Goal: Task Accomplishment & Management: Manage account settings

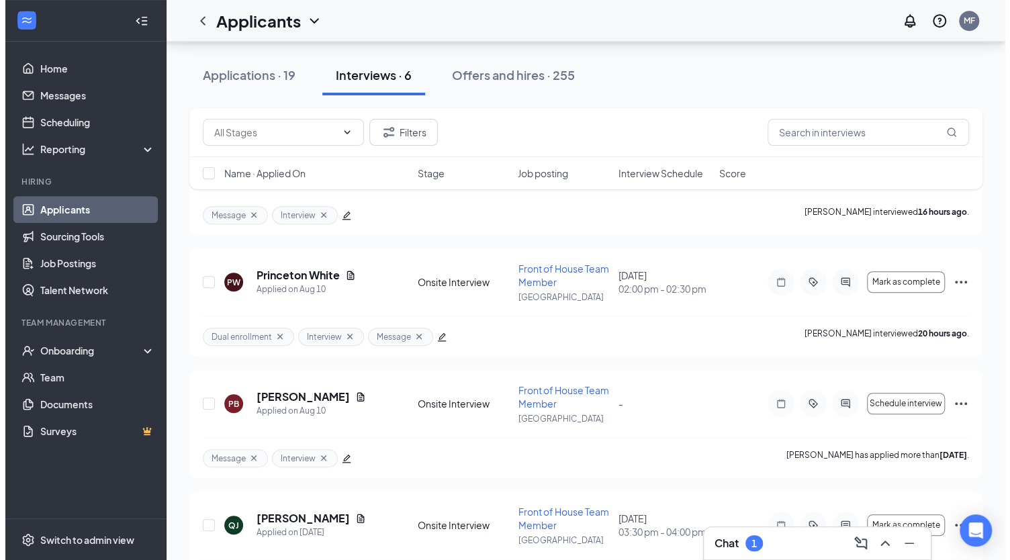
scroll to position [441, 0]
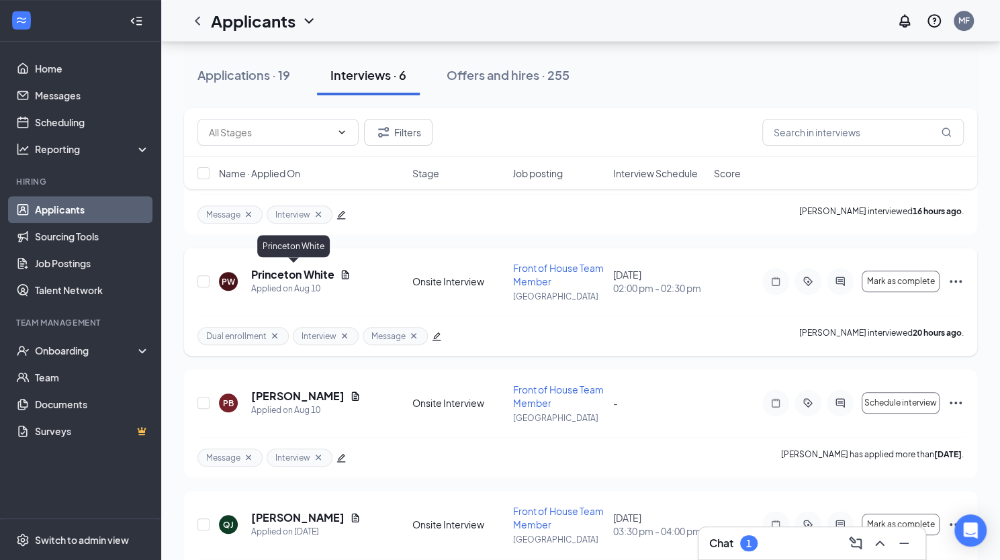
click at [289, 276] on h5 "Princeton White" at bounding box center [292, 274] width 83 height 15
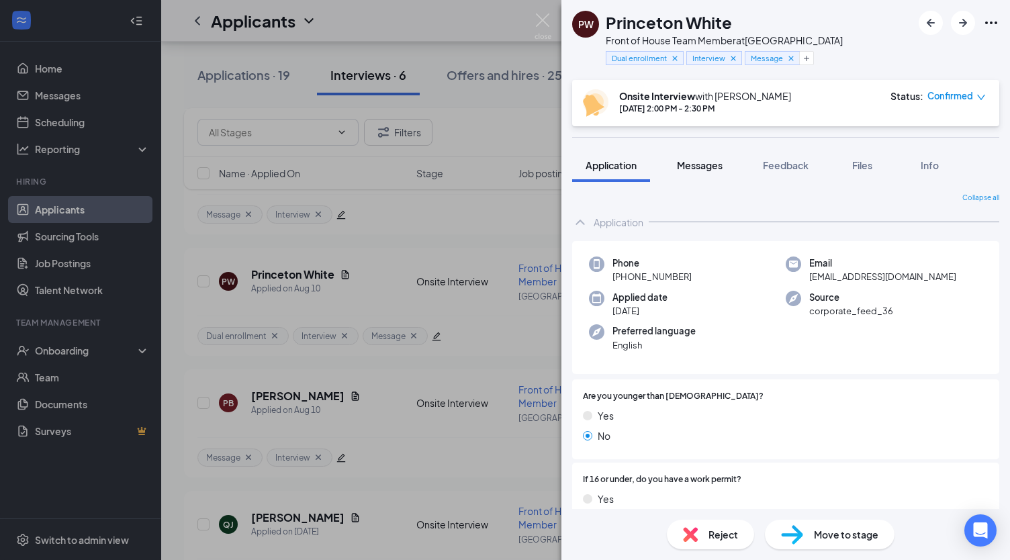
click at [704, 168] on span "Messages" at bounding box center [700, 165] width 46 height 12
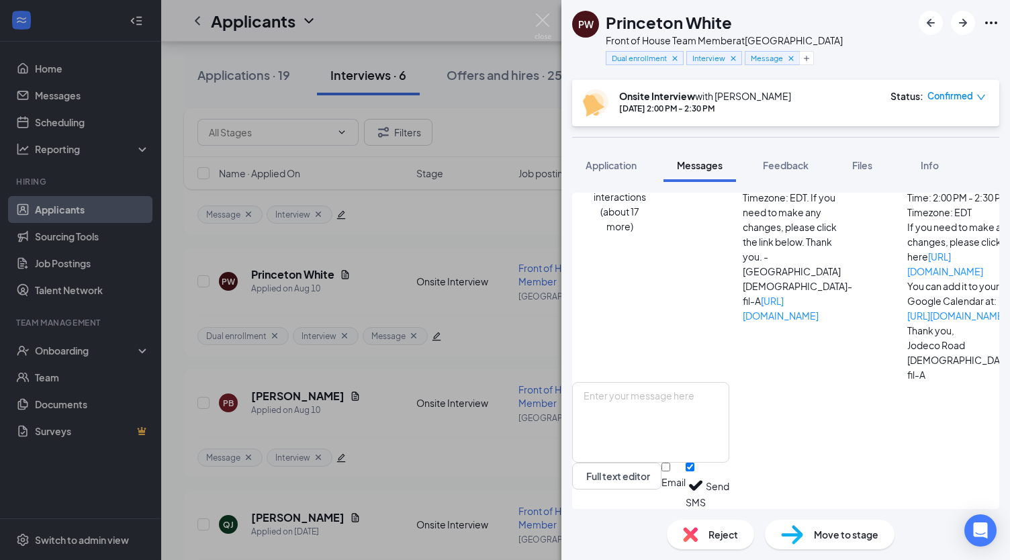
scroll to position [572, 0]
click at [648, 404] on textarea at bounding box center [650, 422] width 157 height 81
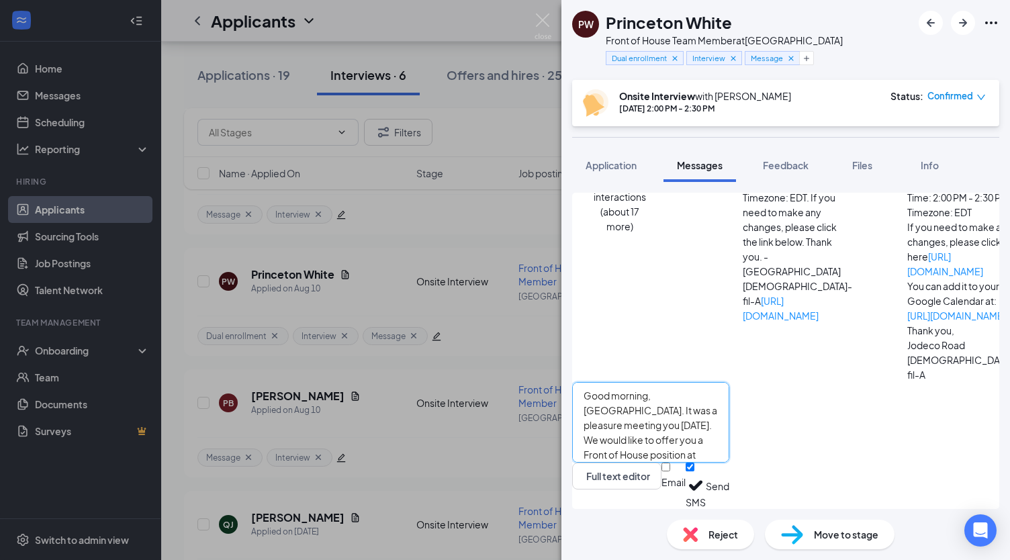
type textarea "Good morning, [GEOGRAPHIC_DATA]. It was a pleasure meeting you [DATE]. We would…"
click at [729, 484] on button "Send" at bounding box center [718, 486] width 24 height 46
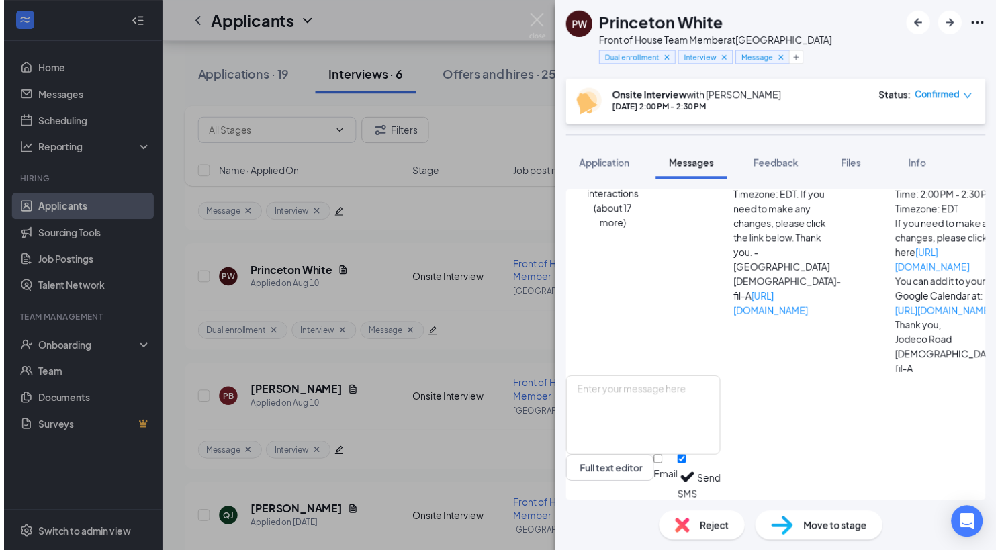
scroll to position [702, 0]
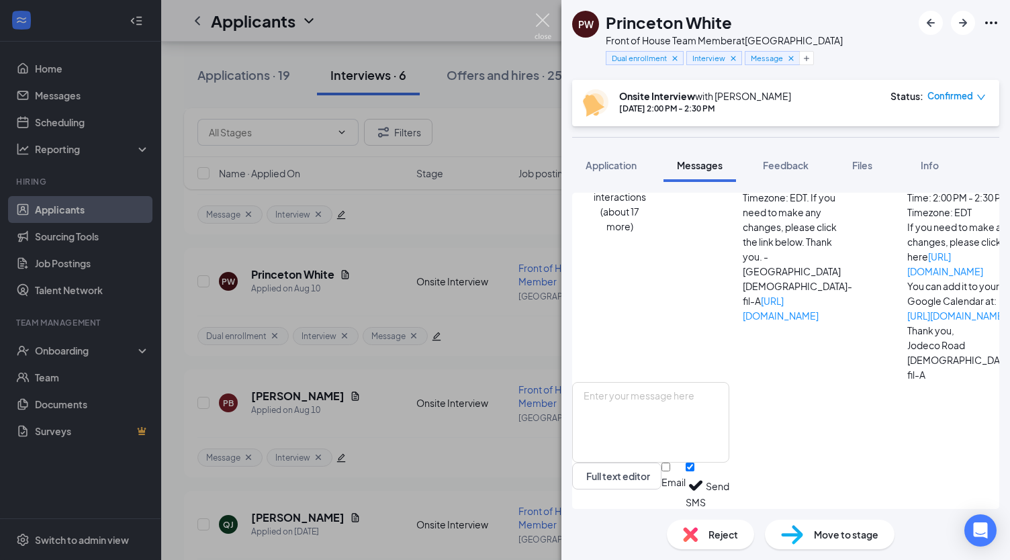
click at [541, 18] on img at bounding box center [543, 26] width 17 height 26
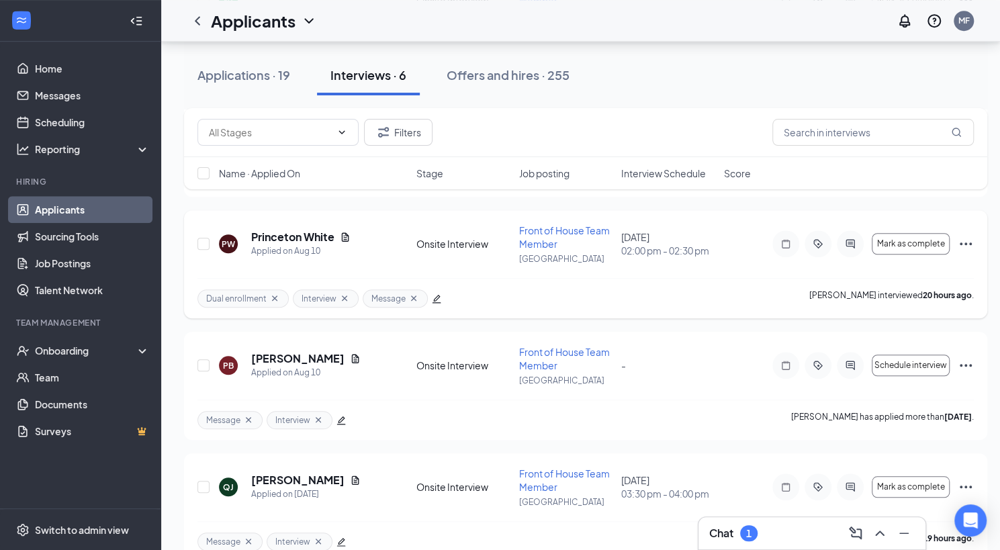
scroll to position [502, 0]
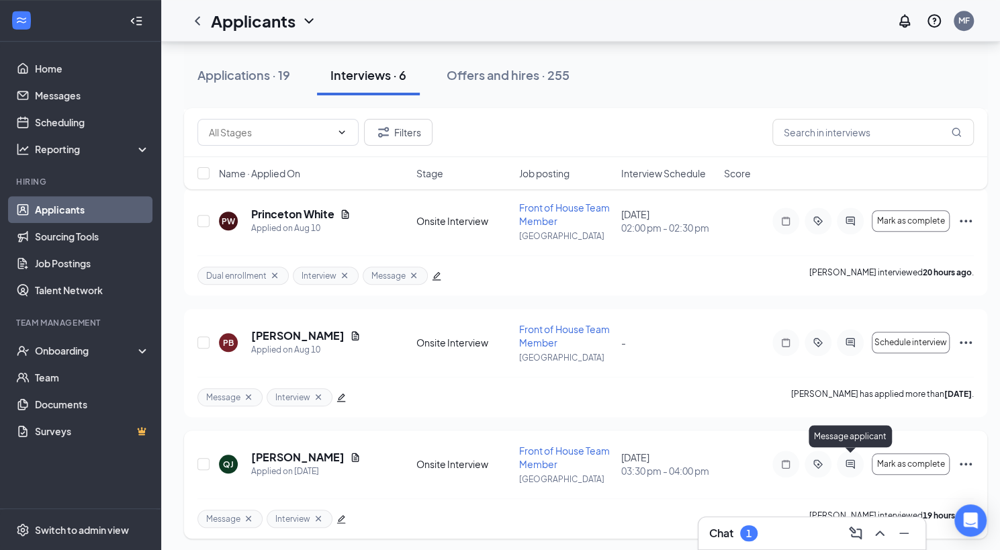
click at [851, 459] on icon "ActiveChat" at bounding box center [850, 463] width 9 height 9
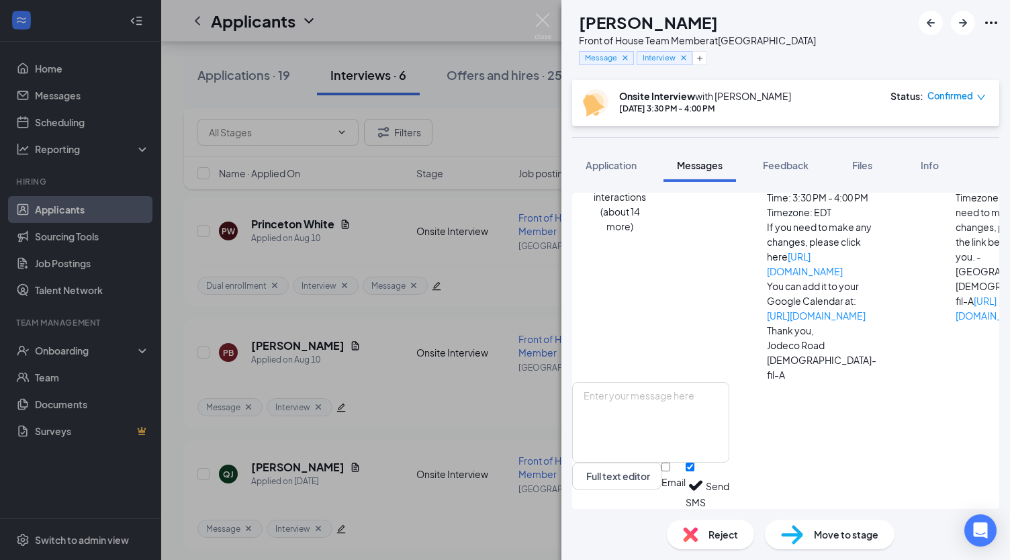
scroll to position [484, 0]
click at [643, 396] on textarea at bounding box center [650, 422] width 157 height 81
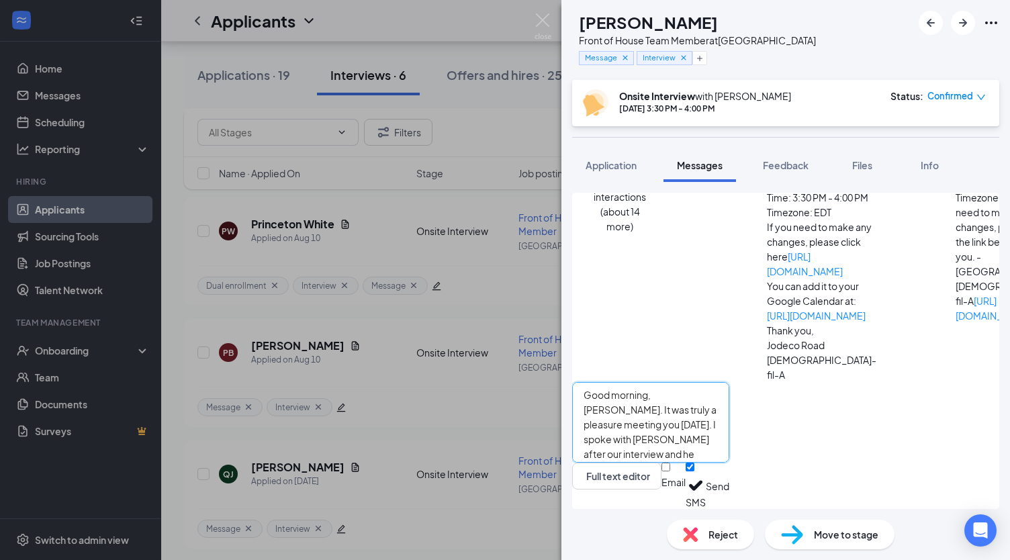
scroll to position [22, 0]
drag, startPoint x: 721, startPoint y: 394, endPoint x: 933, endPoint y: 465, distance: 223.7
click at [729, 465] on div "Good morning, [PERSON_NAME]. It was truly a pleasure meeting you [DATE]. I spok…" at bounding box center [650, 445] width 157 height 127
click at [729, 453] on textarea "Good morning, [PERSON_NAME]. It was truly a pleasure meeting you [DATE]. I spok…" at bounding box center [650, 422] width 157 height 81
click at [660, 447] on textarea "Good morning, [PERSON_NAME]. It was truly a pleasure meeting you [DATE]. I spok…" at bounding box center [650, 422] width 157 height 81
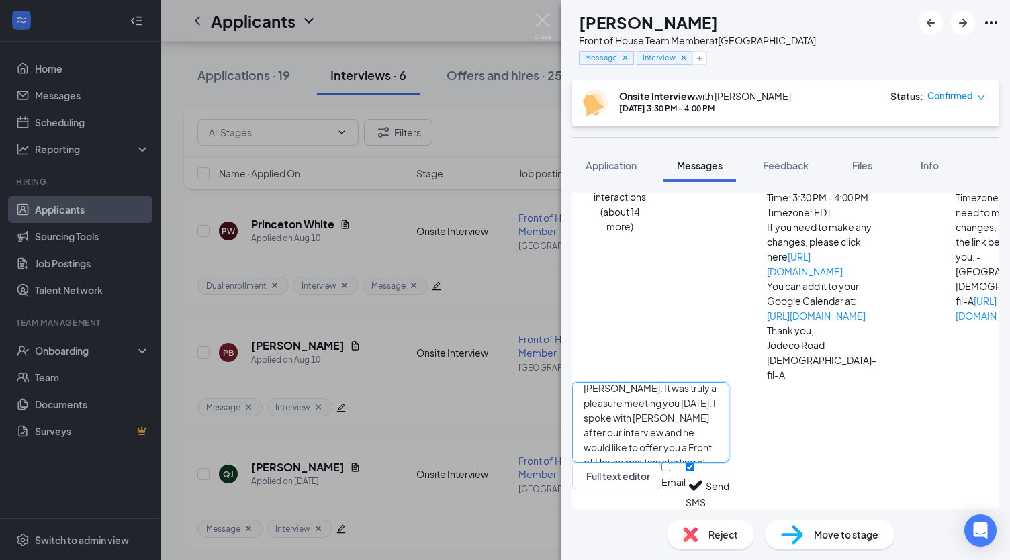
click at [665, 447] on textarea "Good morning, [PERSON_NAME]. It was truly a pleasure meeting you [DATE]. I spok…" at bounding box center [650, 422] width 157 height 81
drag, startPoint x: 721, startPoint y: 398, endPoint x: 760, endPoint y: 486, distance: 95.9
click at [729, 486] on div "Good morning, [PERSON_NAME]. It was truly a pleasure meeting you [DATE]. I spok…" at bounding box center [650, 445] width 157 height 127
click at [729, 451] on textarea "Good morning, [PERSON_NAME]. It was truly a pleasure meeting you [DATE]. I spok…" at bounding box center [650, 422] width 157 height 81
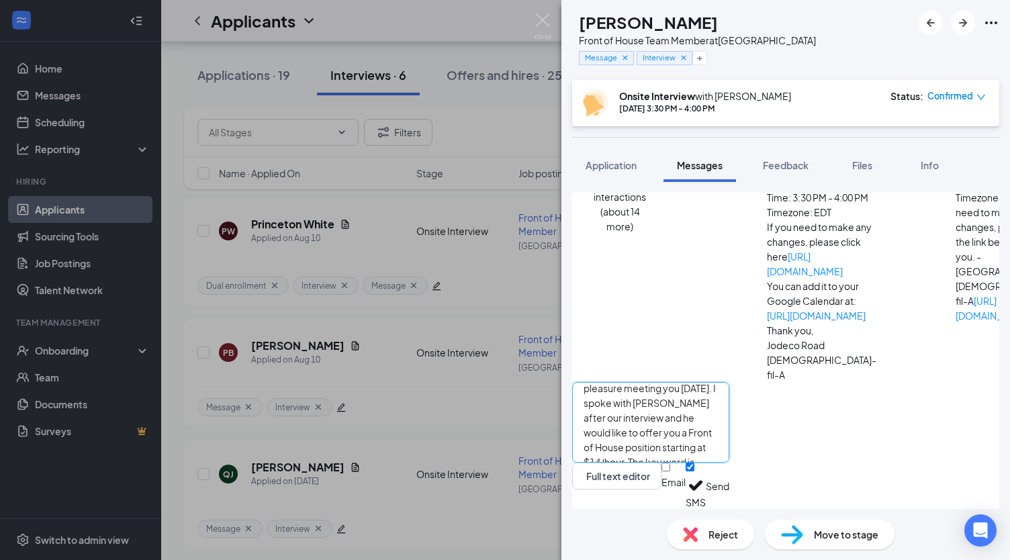
type textarea "Good morning, [PERSON_NAME]. It was truly a pleasure meeting you [DATE]. I spok…"
click at [729, 488] on button "Send" at bounding box center [718, 486] width 24 height 46
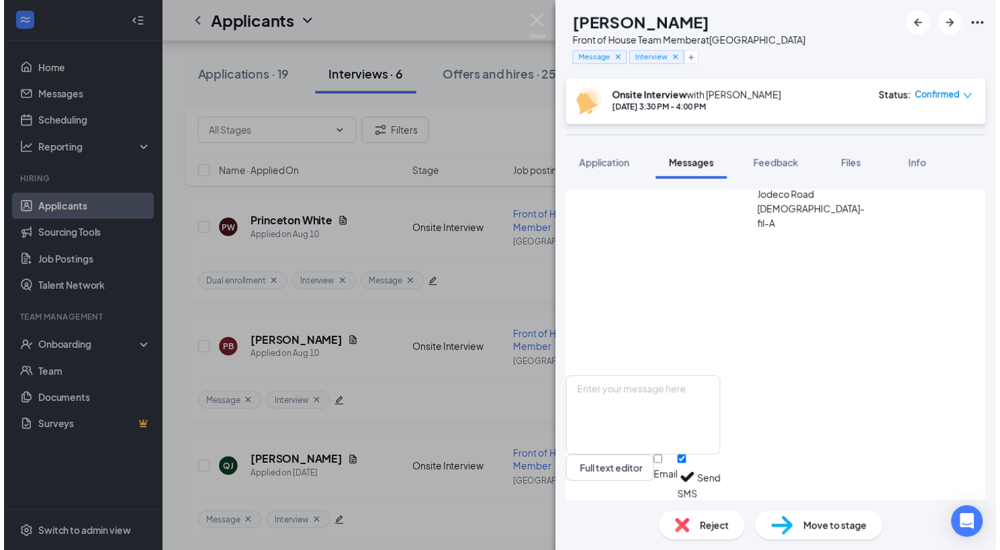
scroll to position [688, 0]
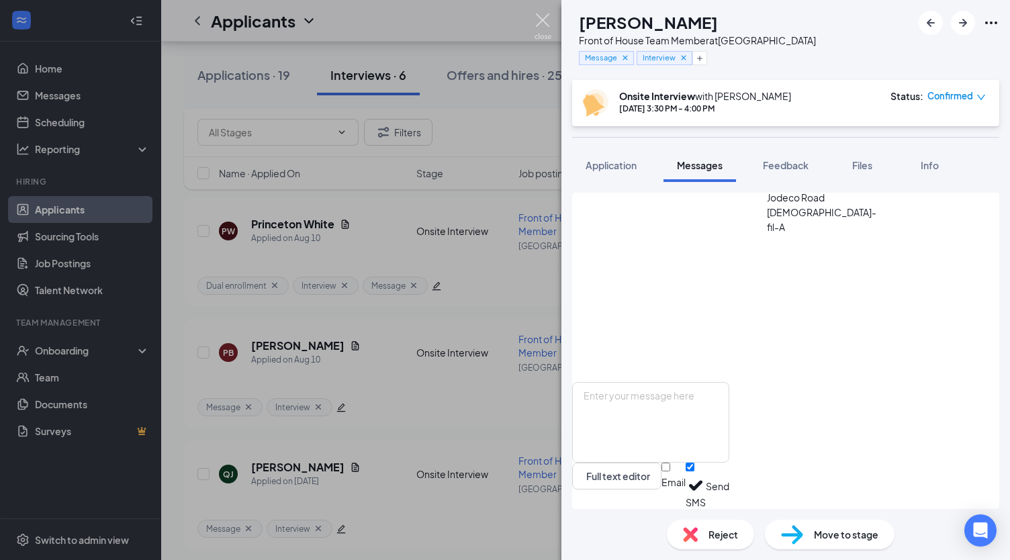
click at [543, 21] on img at bounding box center [543, 26] width 17 height 26
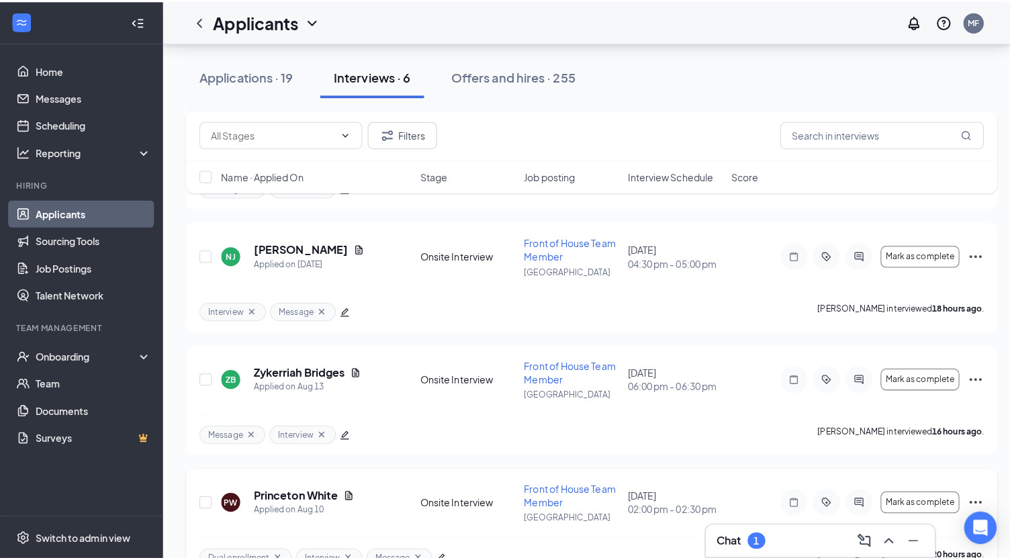
scroll to position [228, 0]
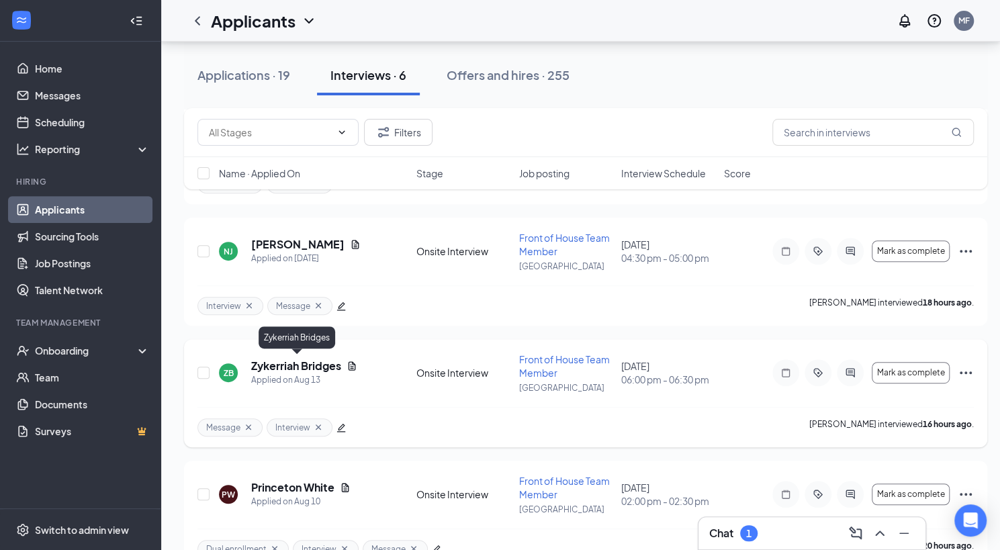
click at [289, 363] on h5 "Zykerriah Bridges" at bounding box center [296, 366] width 90 height 15
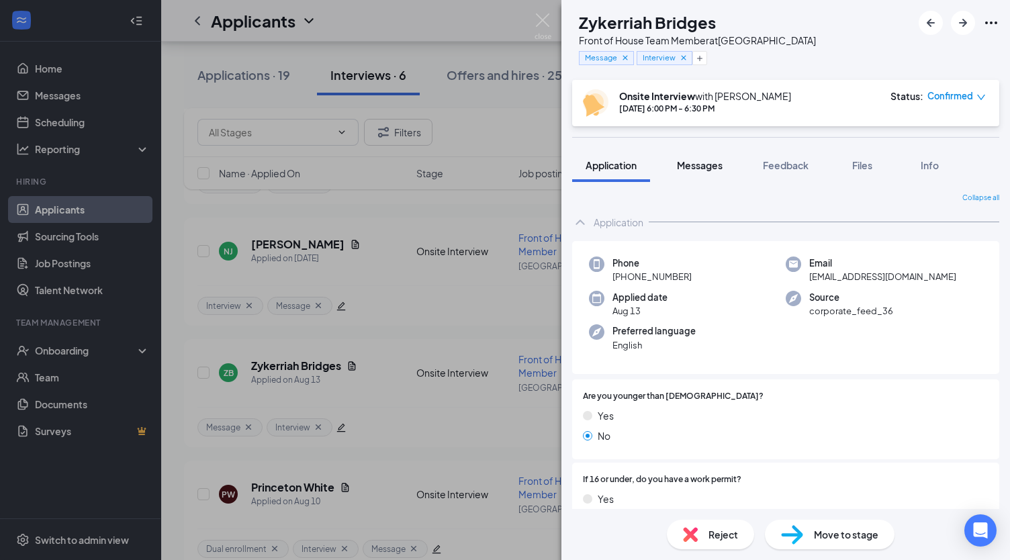
click at [701, 167] on span "Messages" at bounding box center [700, 165] width 46 height 12
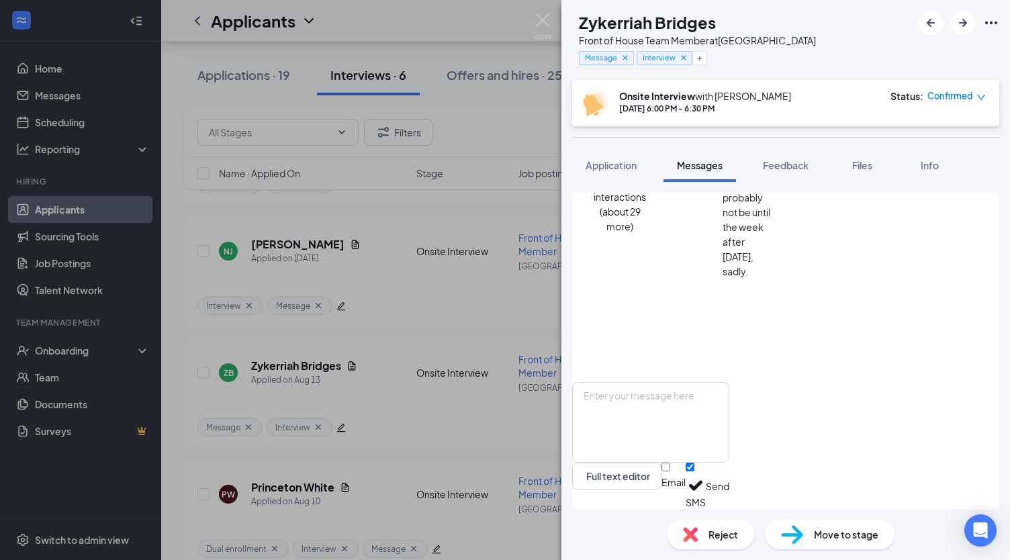
scroll to position [588, 0]
click at [709, 406] on textarea at bounding box center [650, 422] width 157 height 81
paste textarea "It was truly a pleasure meeting you [DATE]. I spoke with [PERSON_NAME] after ou…"
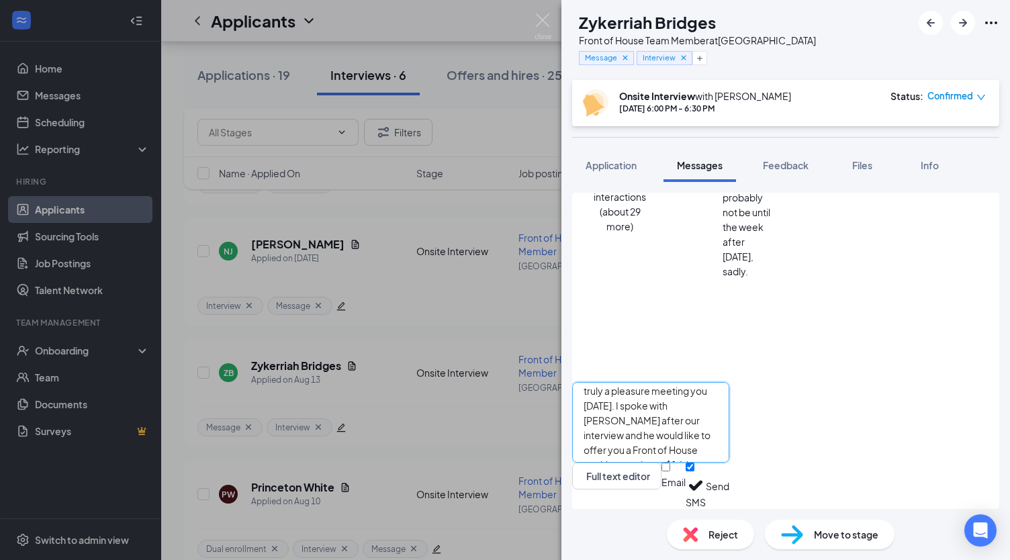
scroll to position [37, 0]
type textarea "Good morning, [GEOGRAPHIC_DATA]. It was truly a pleasure meeting you [DATE]. I …"
click at [729, 487] on button "Send" at bounding box center [718, 486] width 24 height 46
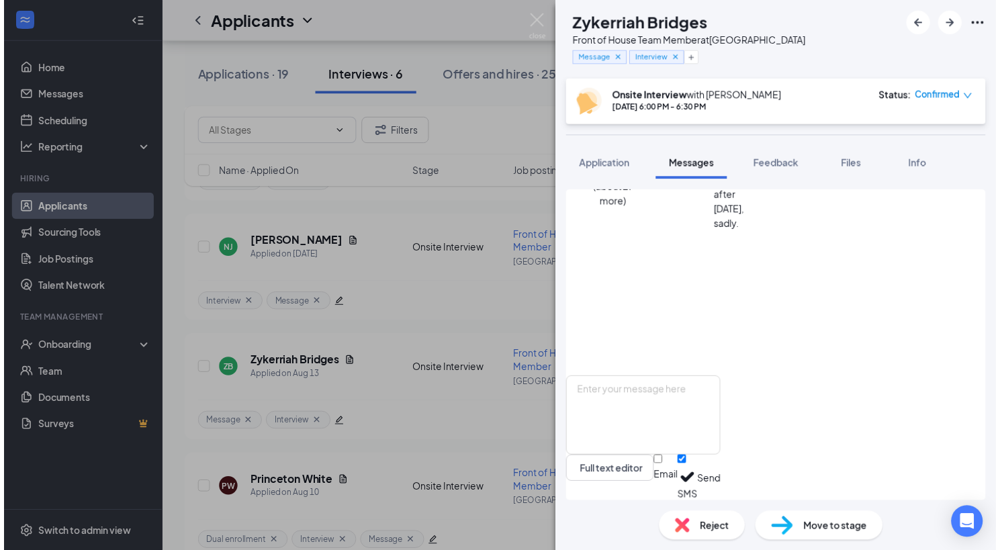
scroll to position [792, 0]
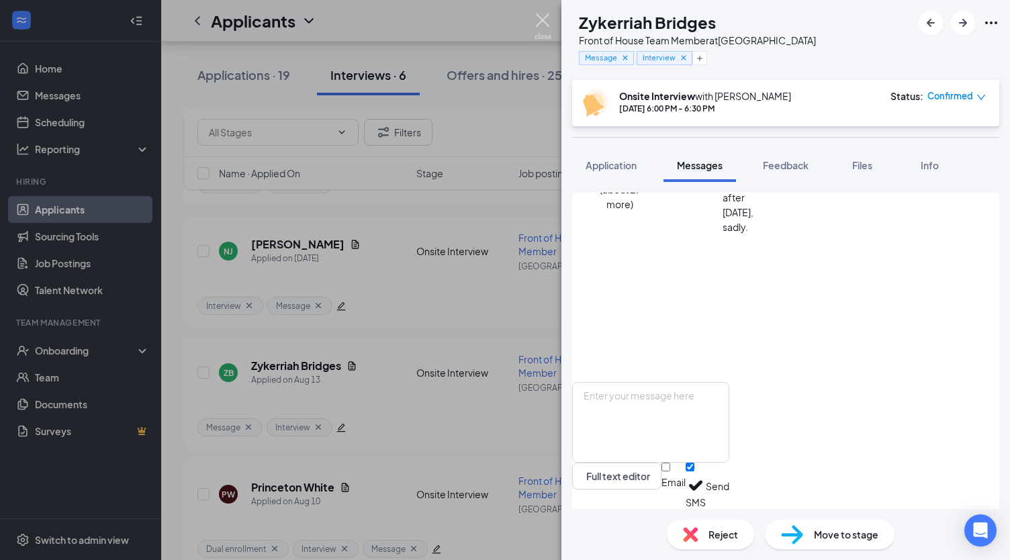
click at [541, 21] on img at bounding box center [543, 26] width 17 height 26
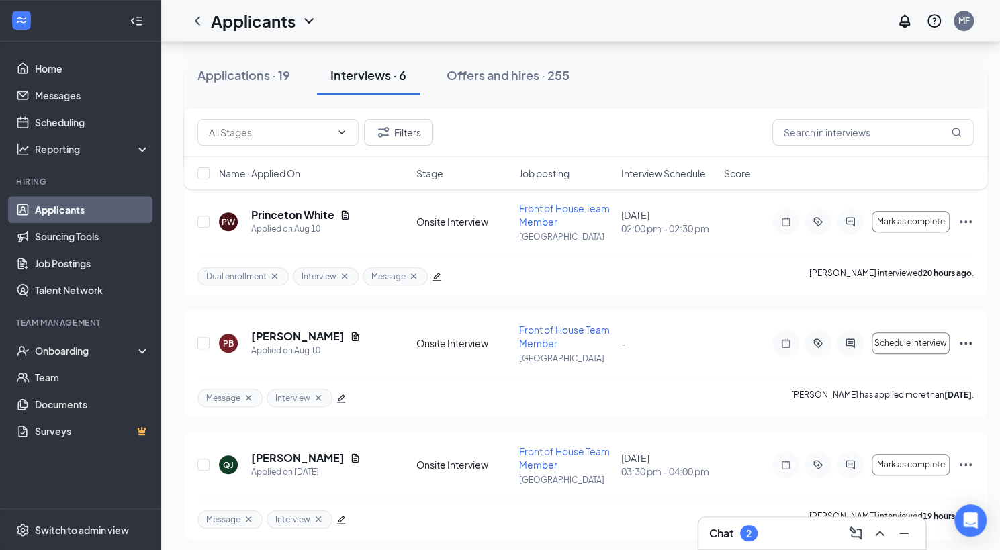
scroll to position [500, 0]
click at [780, 532] on div "Chat 2" at bounding box center [812, 533] width 206 height 21
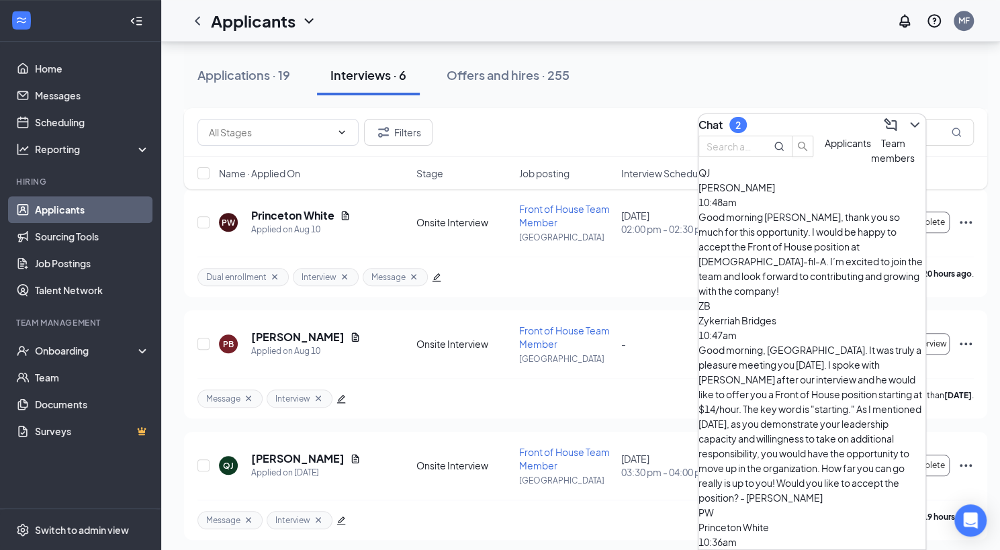
click at [768, 193] on span "[PERSON_NAME]" at bounding box center [737, 187] width 77 height 12
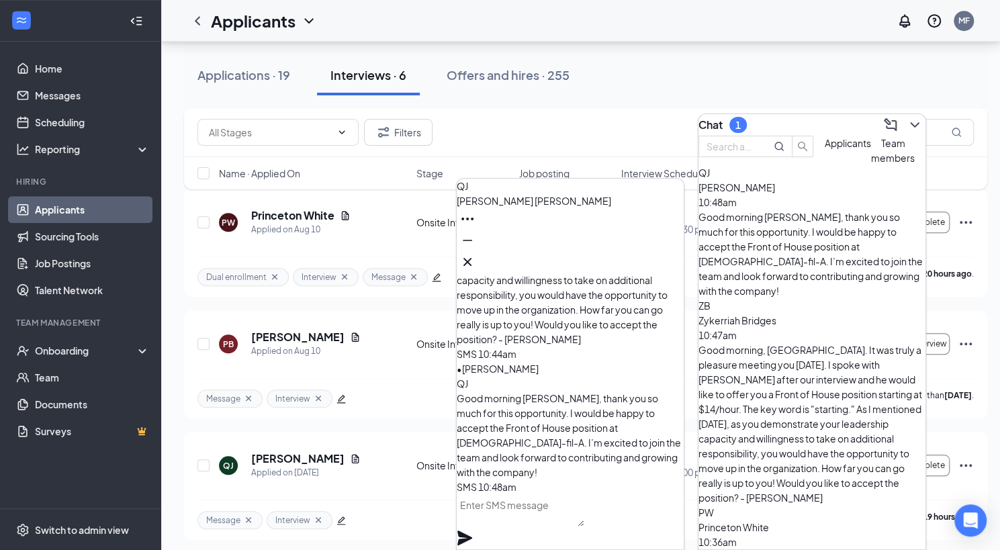
click at [556, 523] on textarea at bounding box center [520, 510] width 127 height 32
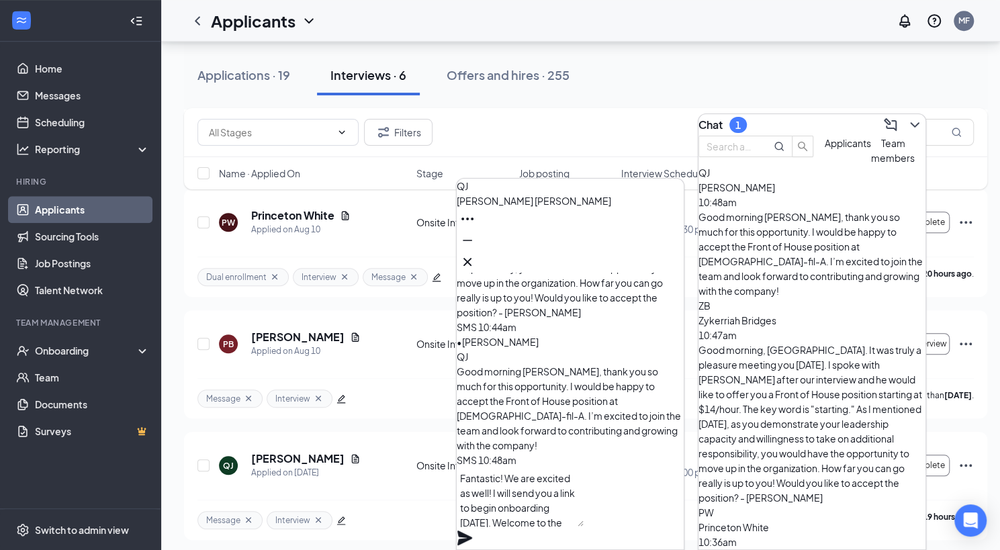
type textarea "Fantastic! We are excited as well! I will send you a link to begin onboarding […"
click at [472, 531] on icon "Plane" at bounding box center [464, 538] width 15 height 15
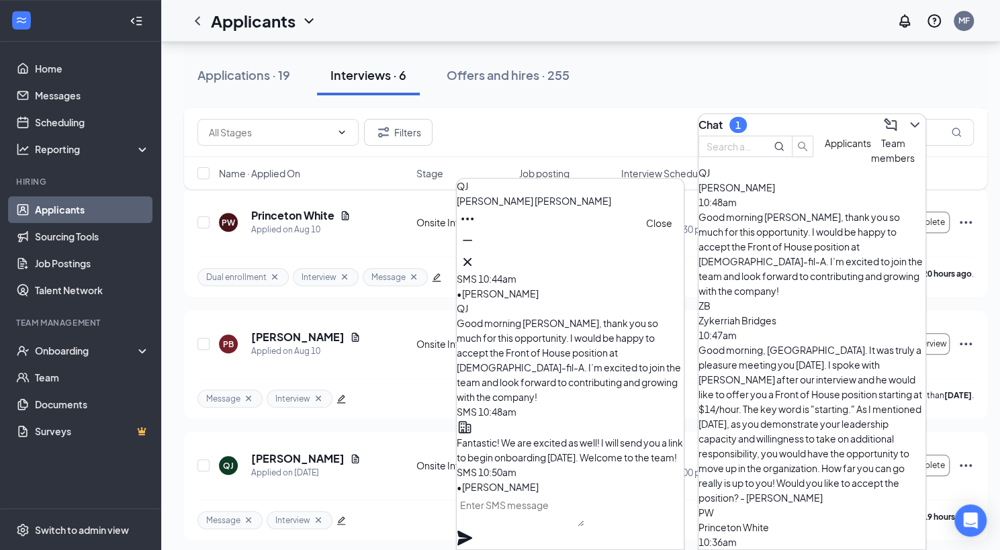
click at [476, 261] on icon "Cross" at bounding box center [467, 262] width 16 height 16
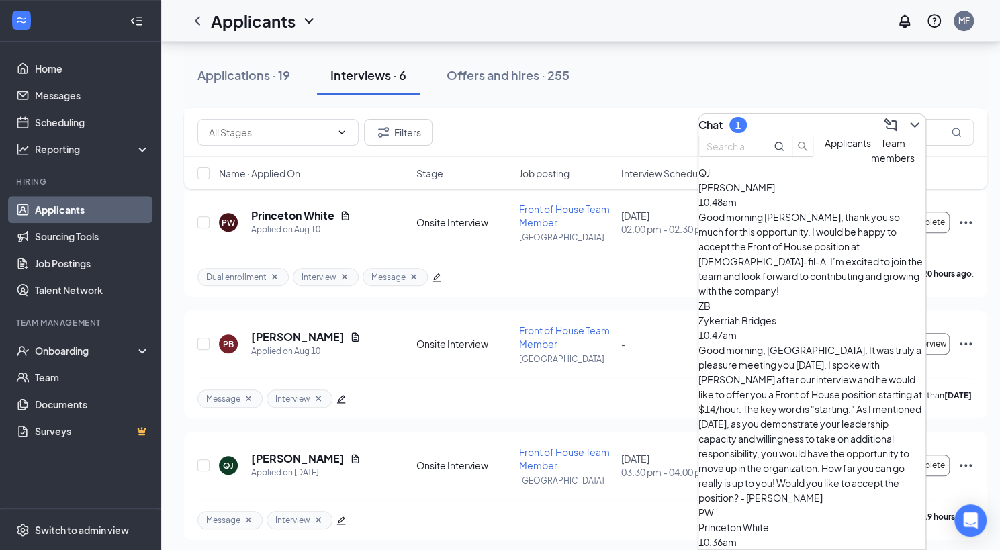
click at [801, 119] on div "Chat 1" at bounding box center [812, 124] width 227 height 21
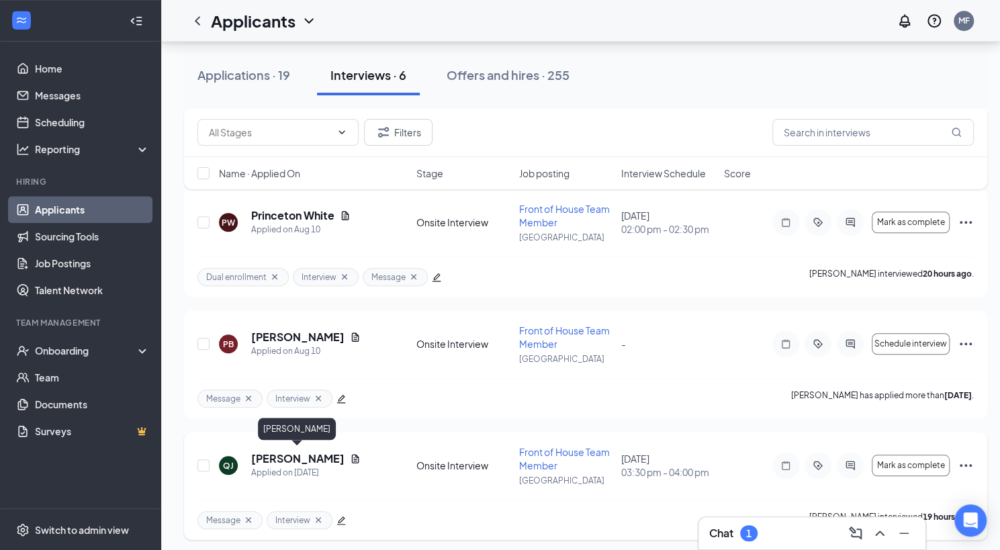
click at [297, 459] on h5 "[PERSON_NAME]" at bounding box center [297, 458] width 93 height 15
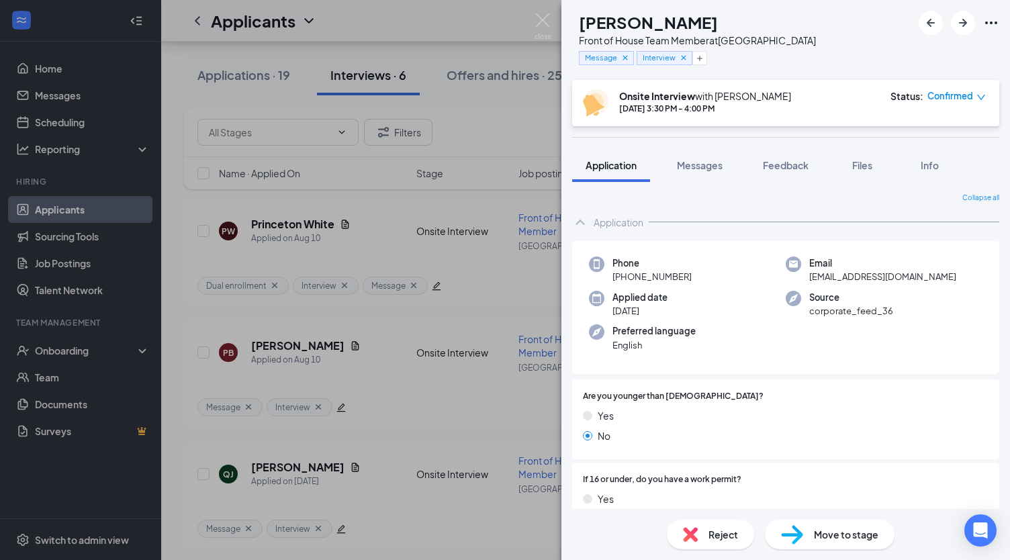
click at [842, 535] on span "Move to stage" at bounding box center [846, 534] width 64 height 15
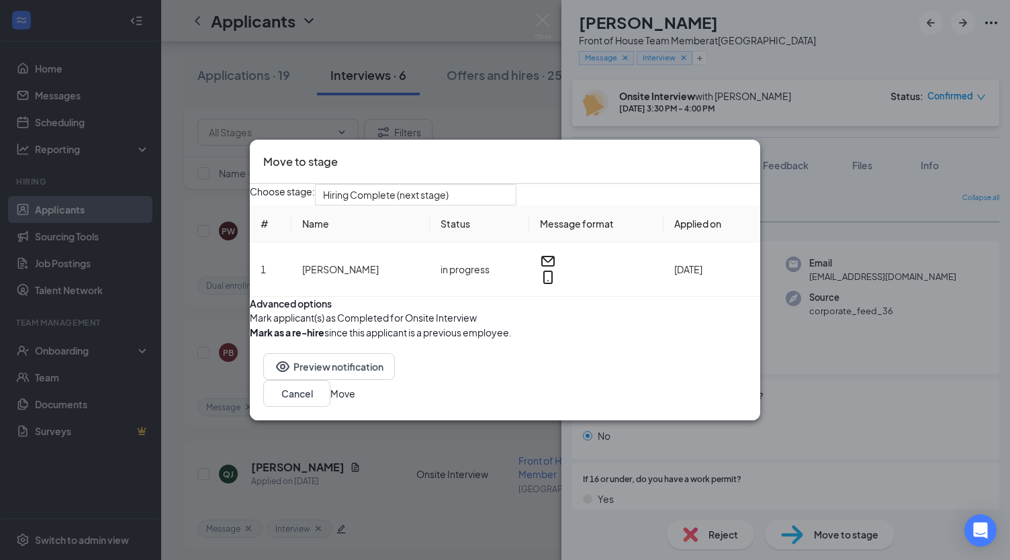
click at [355, 401] on button "Move" at bounding box center [342, 393] width 25 height 15
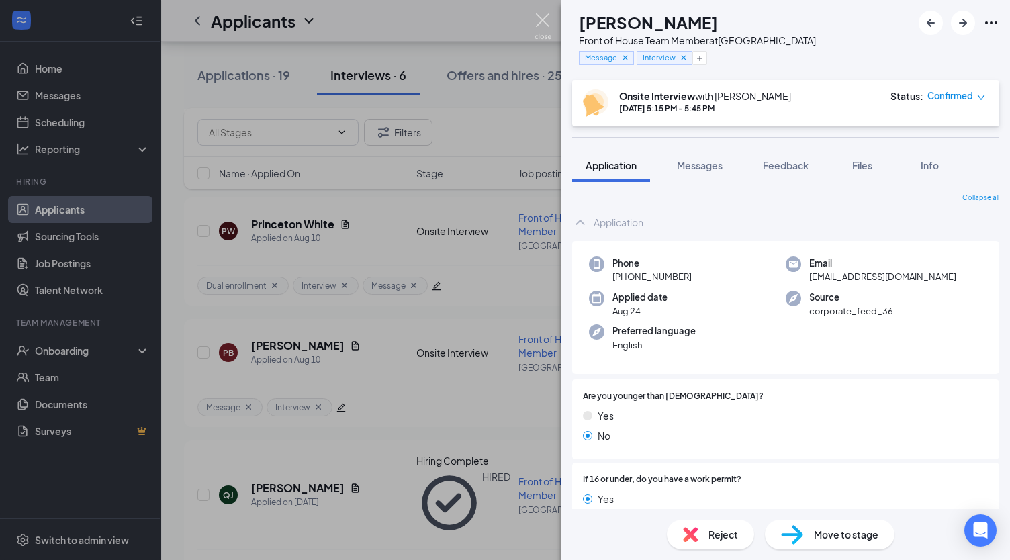
click at [543, 24] on img at bounding box center [543, 26] width 17 height 26
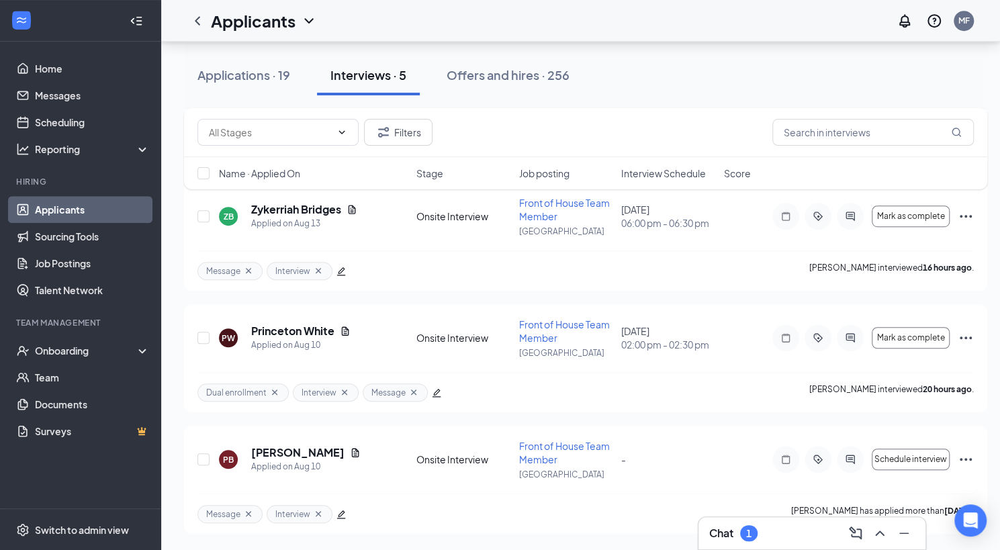
scroll to position [381, 0]
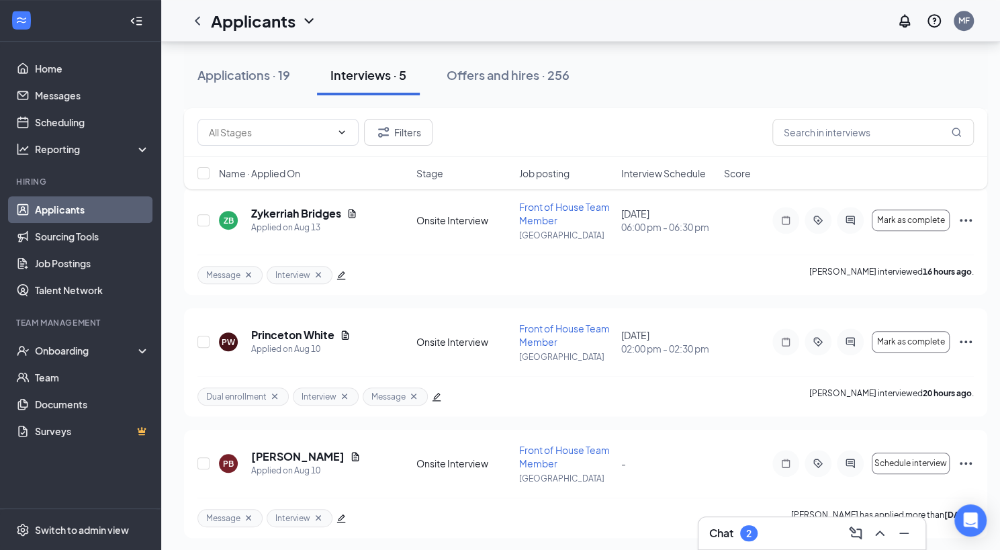
click at [791, 529] on div "Chat 2" at bounding box center [812, 533] width 206 height 21
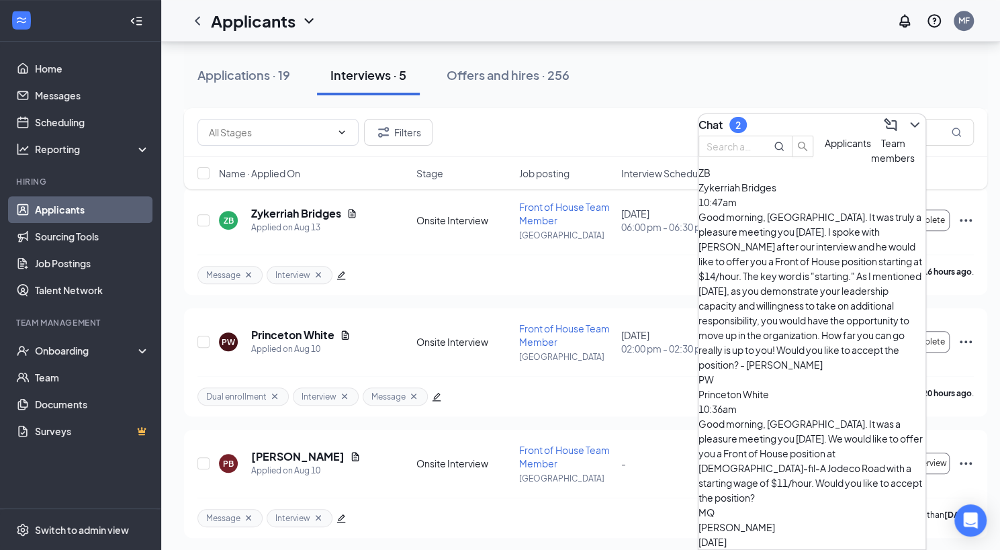
scroll to position [292, 0]
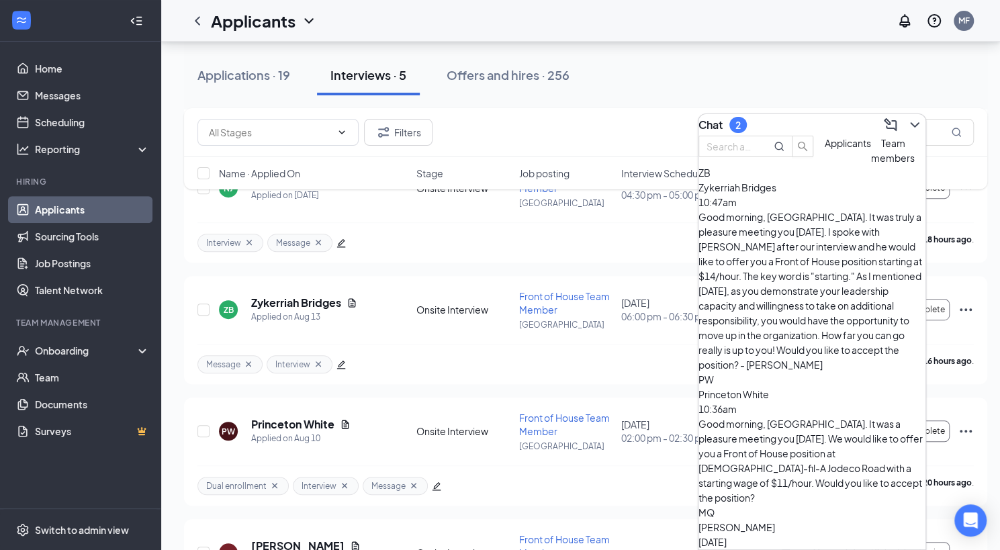
click at [790, 115] on div "Chat 2" at bounding box center [812, 124] width 227 height 21
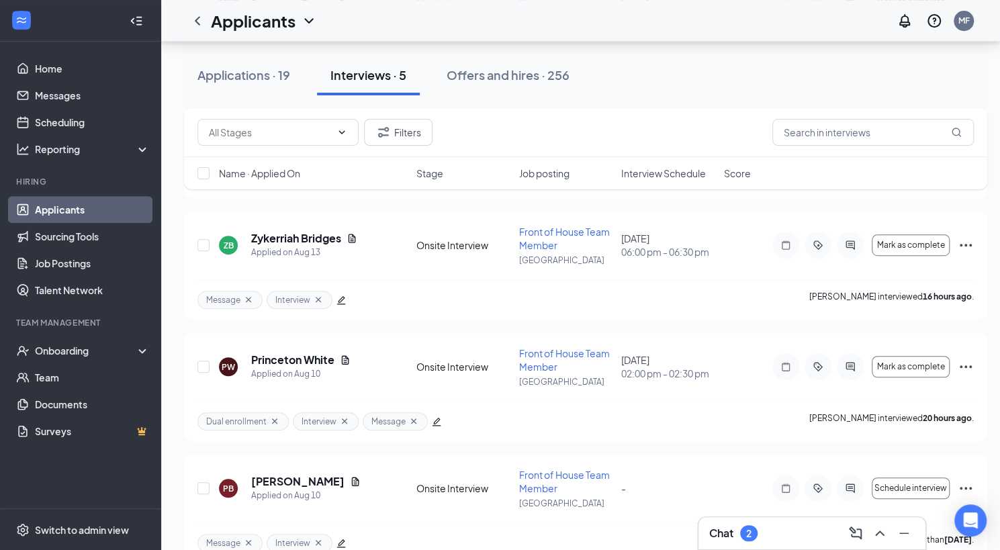
scroll to position [367, 0]
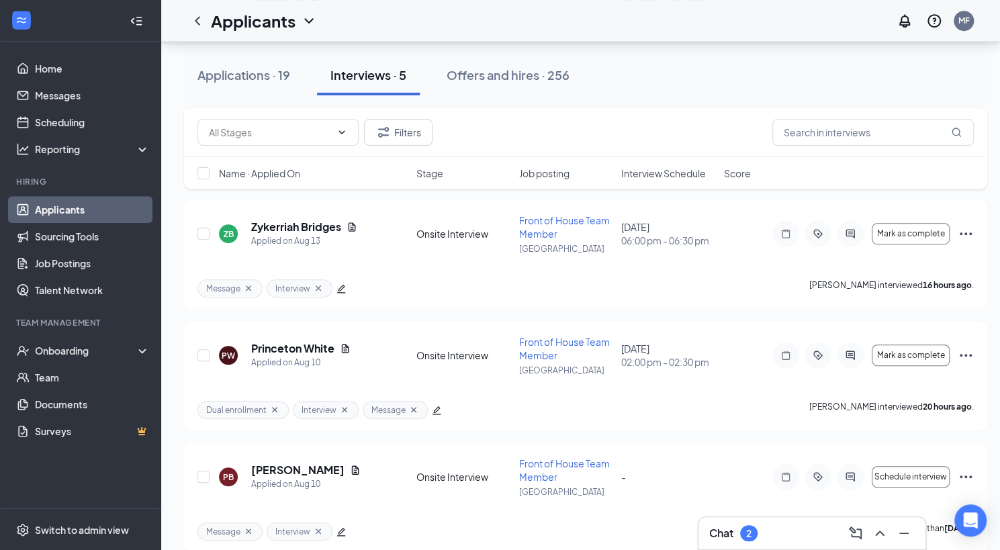
click at [799, 525] on div "Chat 2" at bounding box center [812, 533] width 206 height 21
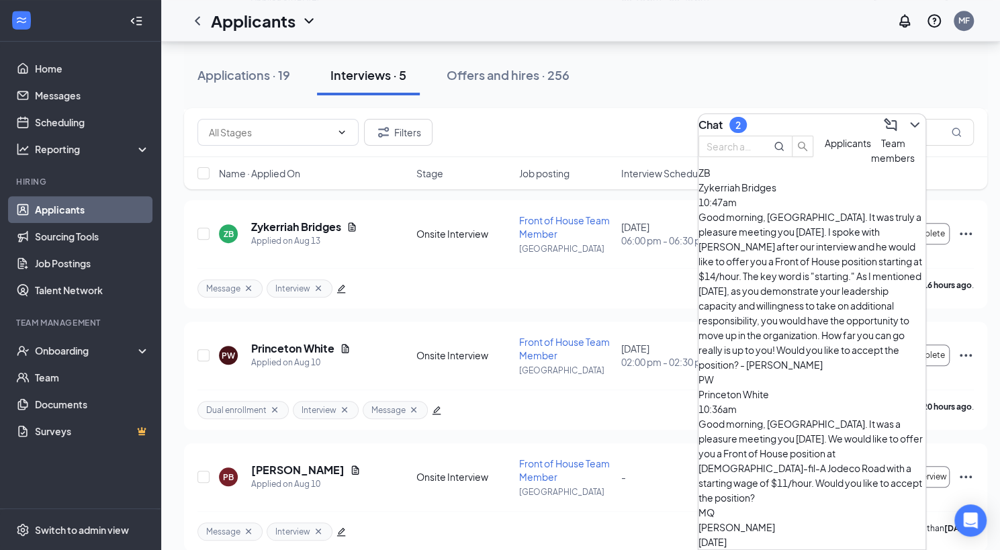
click at [758, 237] on div "Good morning, [GEOGRAPHIC_DATA]. It was truly a pleasure meeting you [DATE]. I …" at bounding box center [812, 291] width 227 height 163
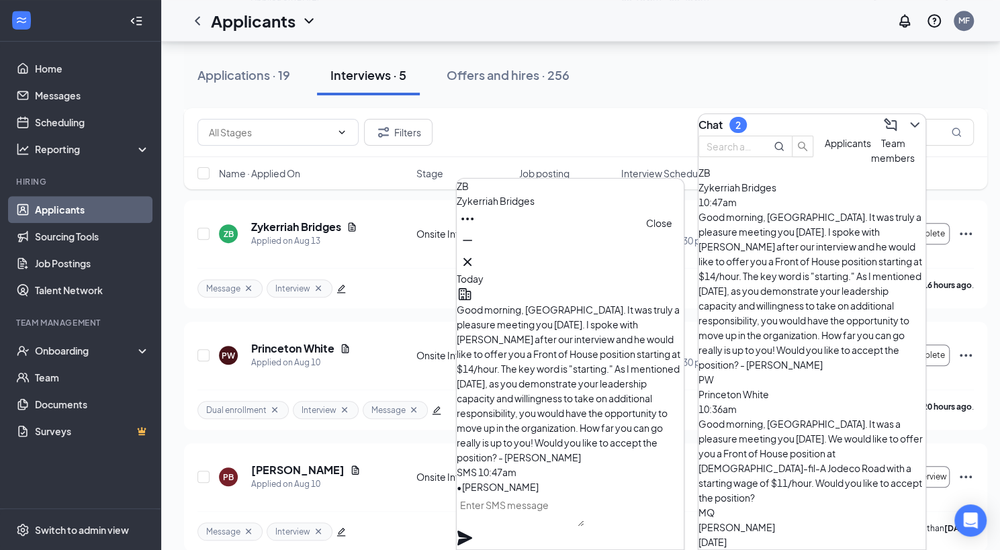
click at [472, 258] on icon "Cross" at bounding box center [467, 262] width 8 height 8
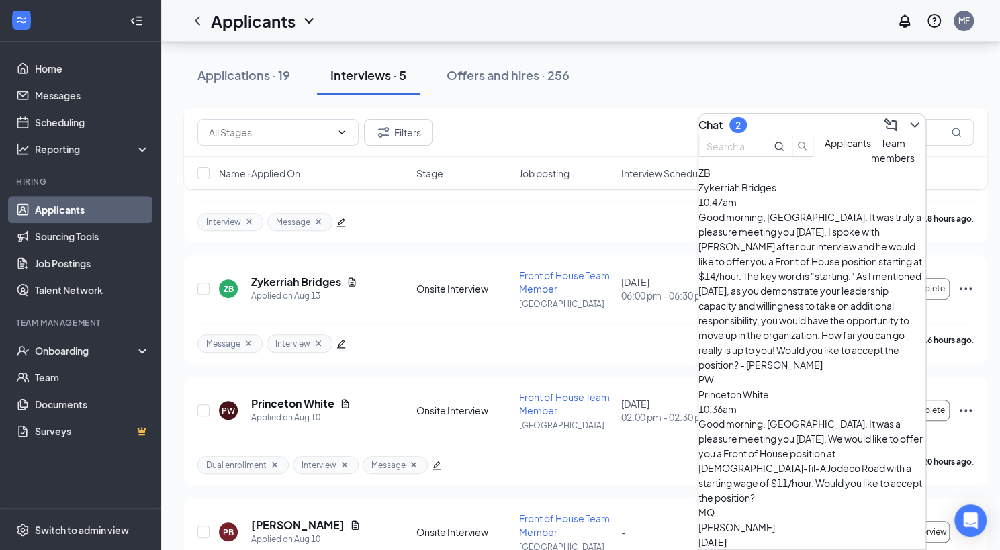
scroll to position [300, 0]
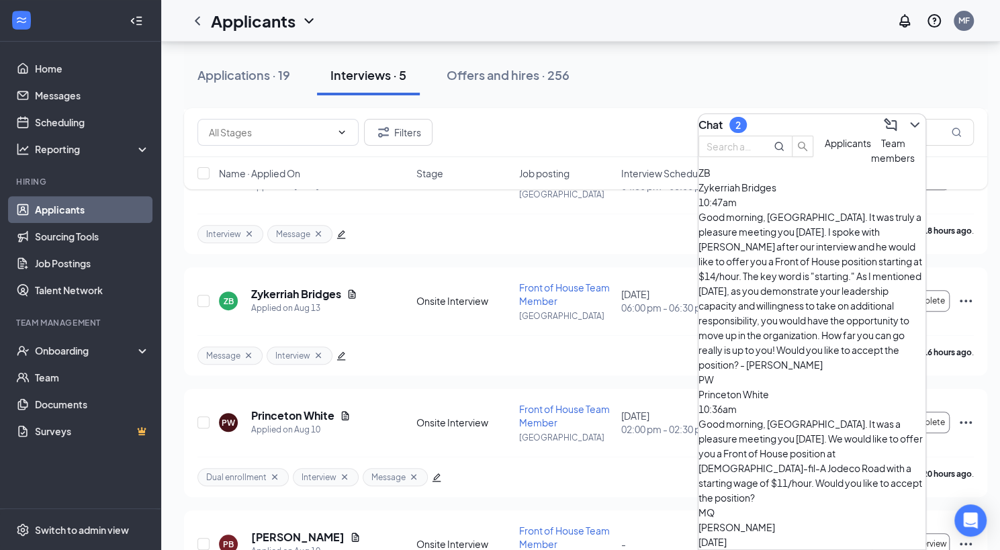
click at [793, 120] on div "Chat 2" at bounding box center [812, 124] width 227 height 21
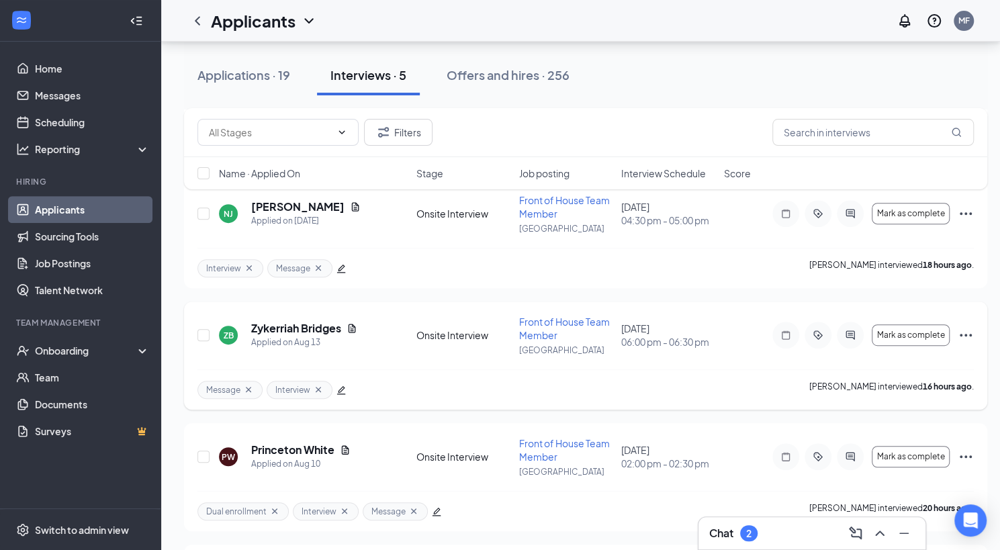
scroll to position [263, 0]
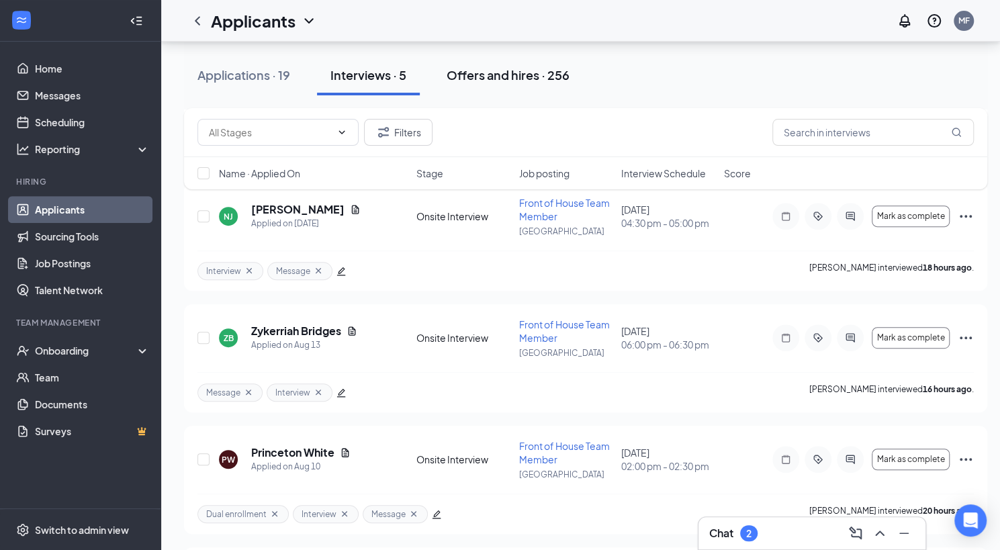
click at [499, 77] on div "Offers and hires · 256" at bounding box center [508, 74] width 123 height 17
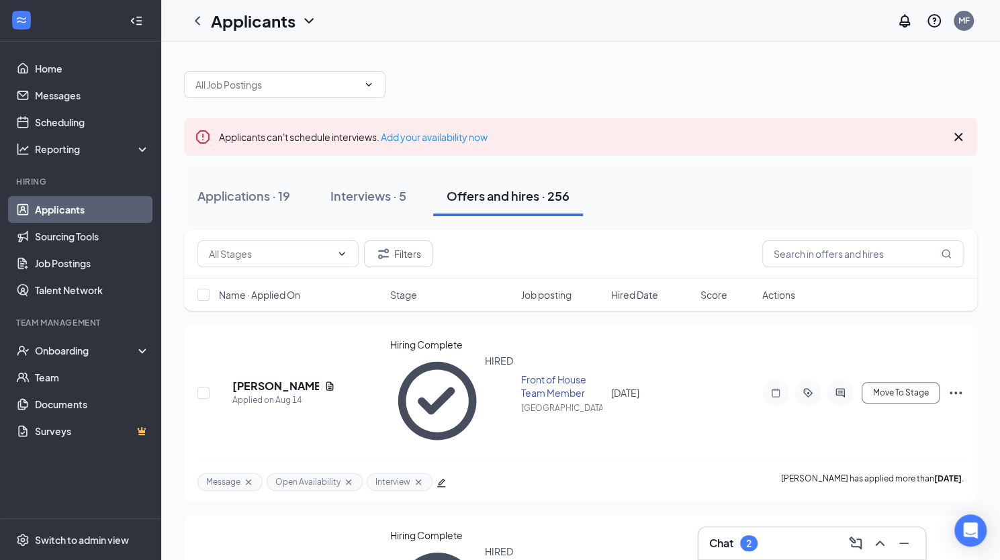
click at [633, 296] on span "Hired Date" at bounding box center [634, 294] width 47 height 13
click at [841, 382] on icon "PrimaryDot" at bounding box center [848, 387] width 16 height 11
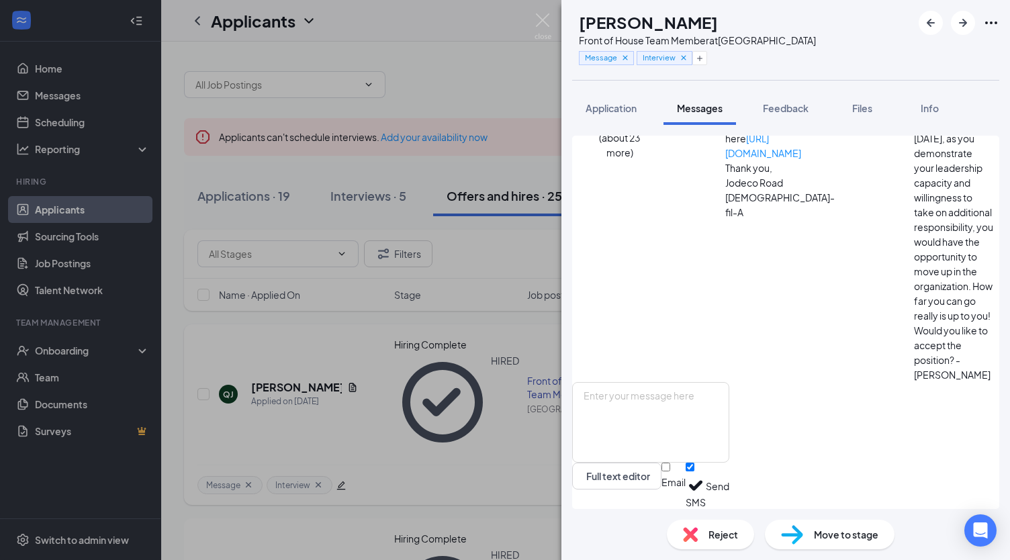
scroll to position [544, 0]
click at [694, 401] on textarea at bounding box center [650, 422] width 157 height 81
type textarea "My pleasure!"
click at [729, 486] on button "Send" at bounding box center [718, 486] width 24 height 46
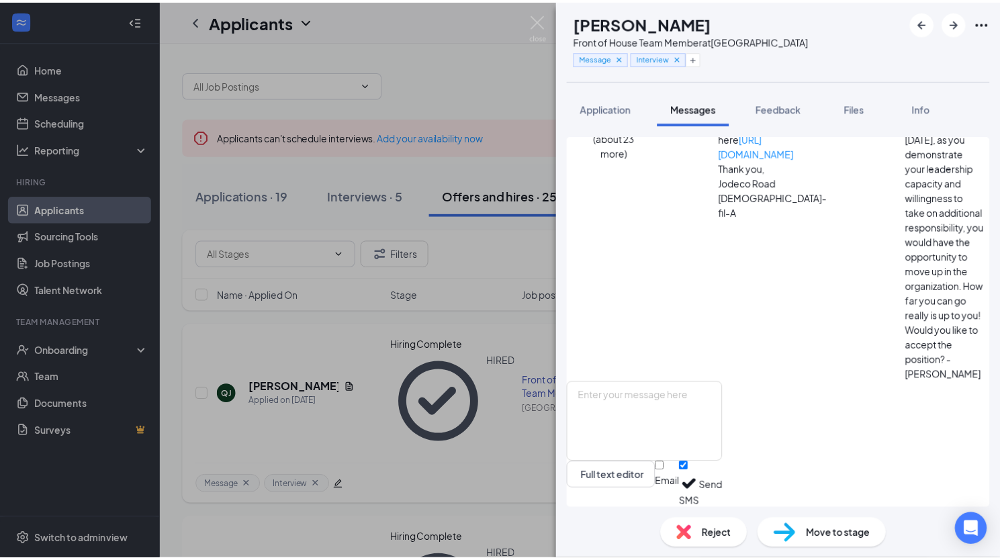
scroll to position [630, 0]
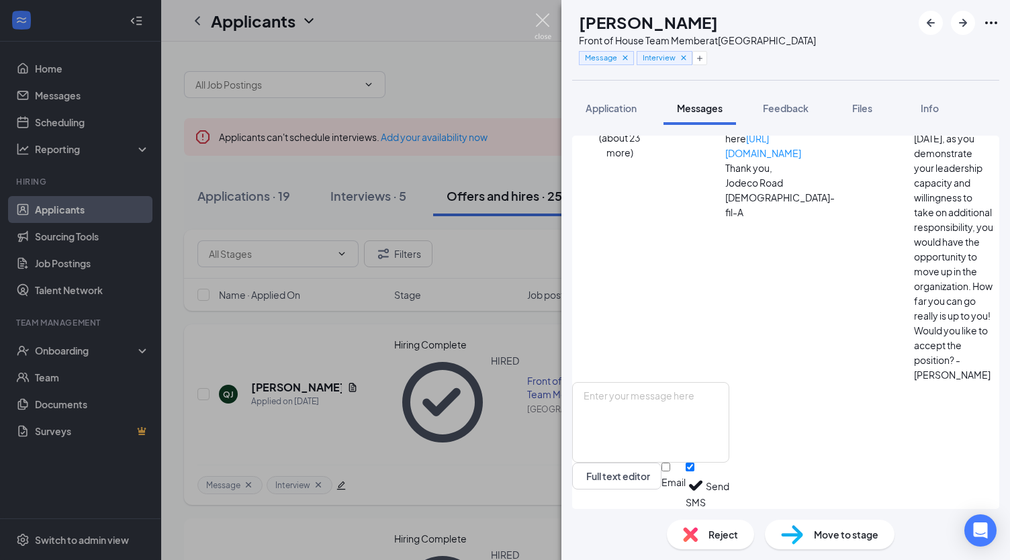
click at [543, 21] on img at bounding box center [543, 26] width 17 height 26
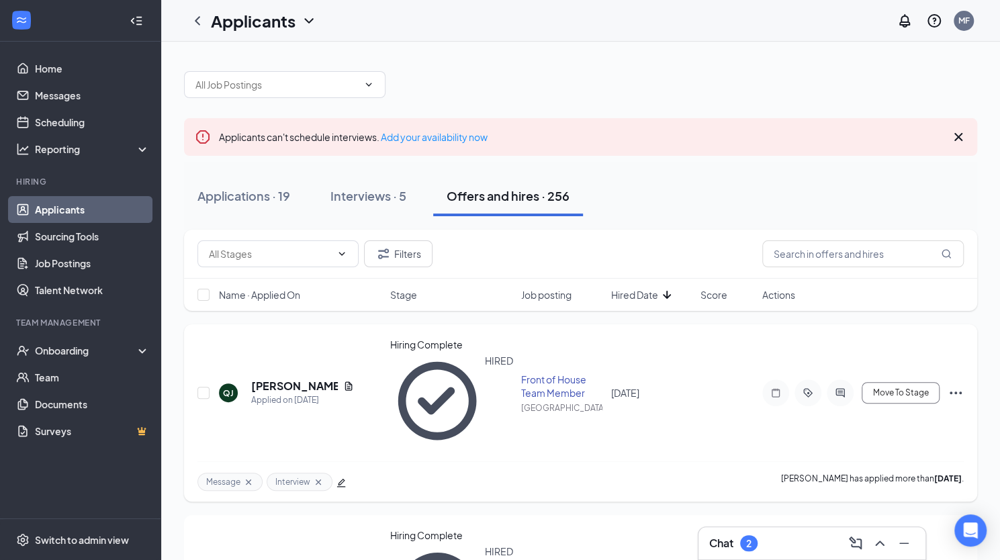
click at [792, 538] on div "Chat 2" at bounding box center [812, 543] width 206 height 21
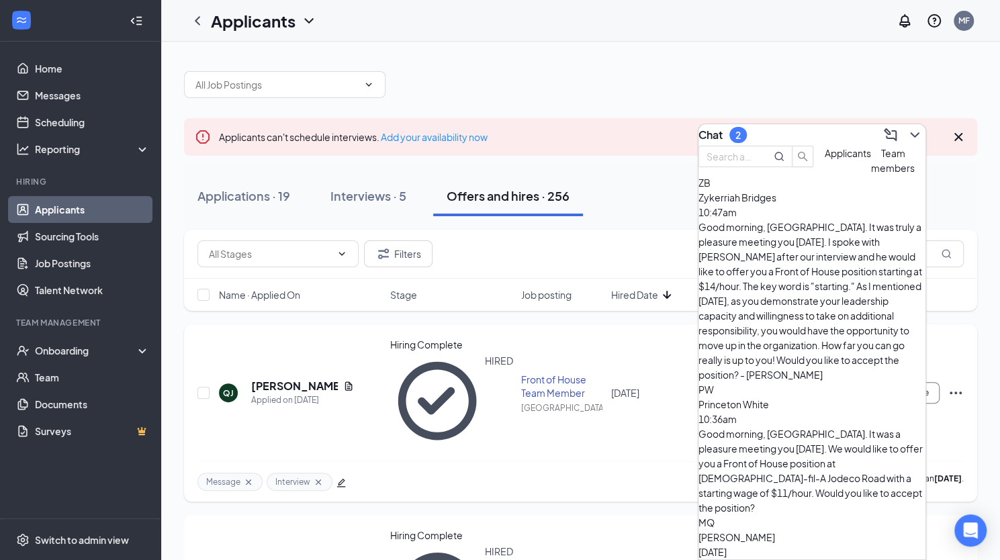
click at [871, 174] on span "Team members" at bounding box center [893, 160] width 44 height 27
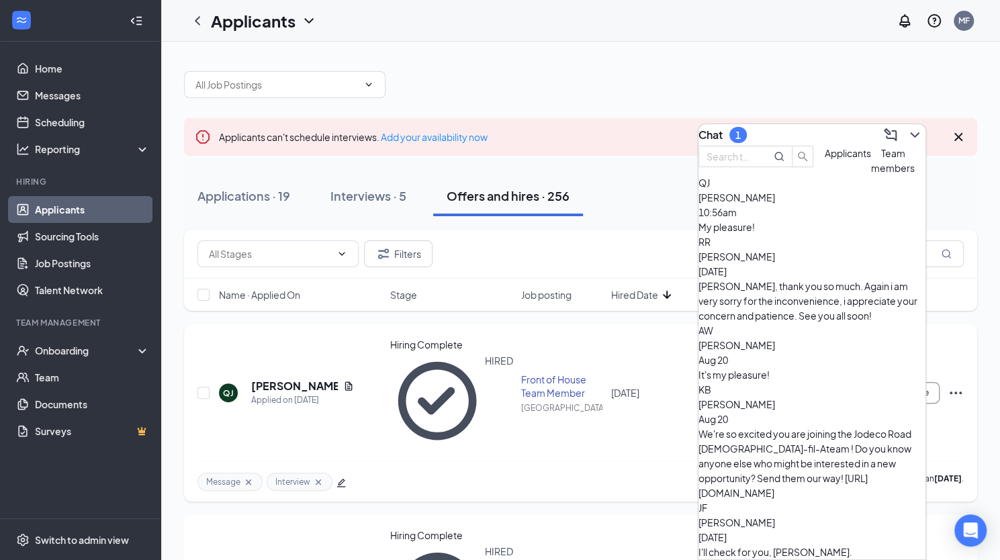
click at [825, 159] on span "Applicants" at bounding box center [848, 153] width 46 height 12
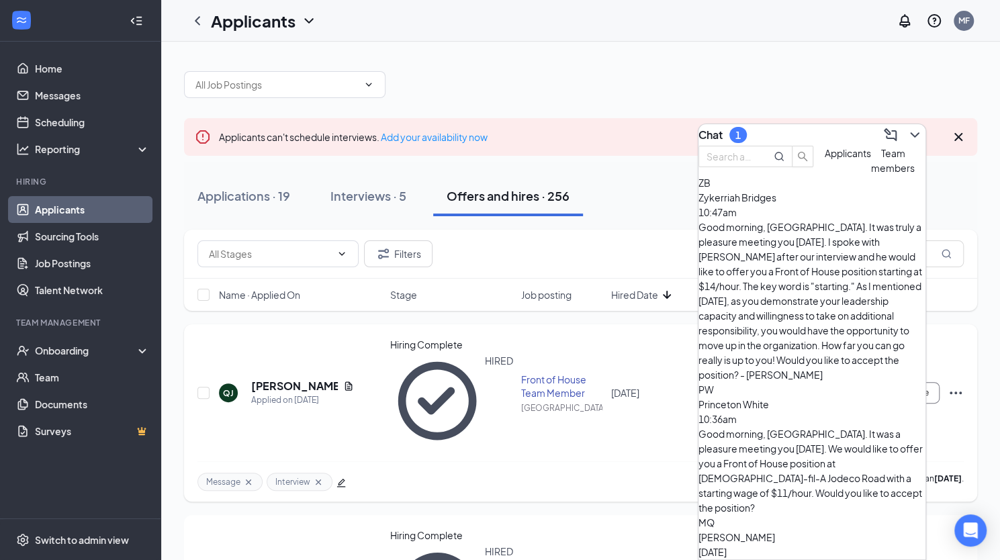
click at [821, 124] on div "Chat 1" at bounding box center [812, 134] width 227 height 21
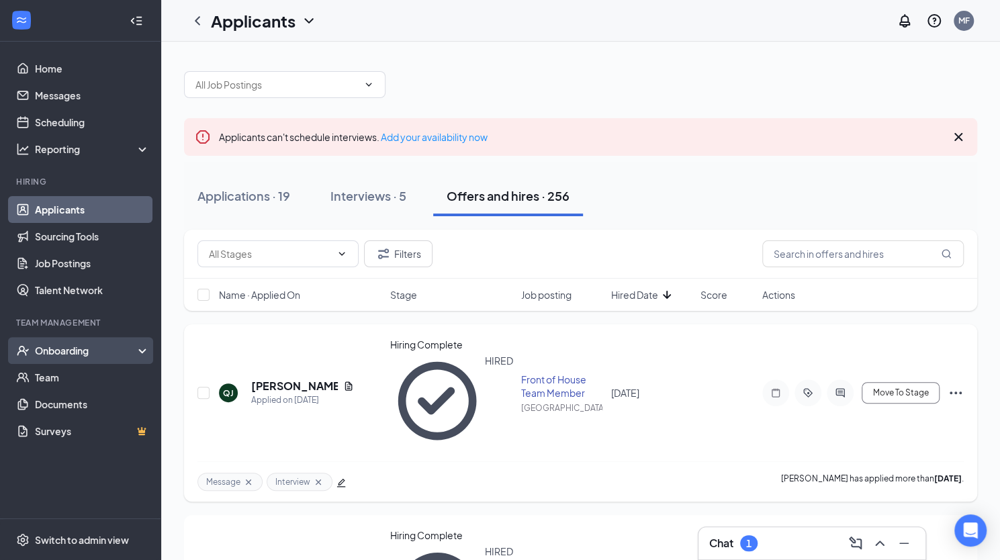
click at [75, 351] on div "Onboarding" at bounding box center [86, 350] width 103 height 13
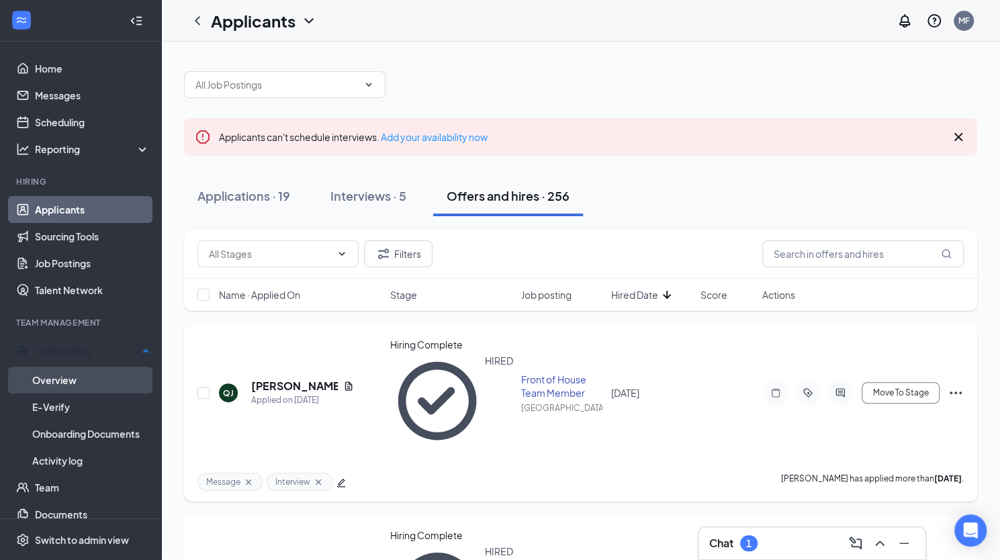
click at [74, 377] on link "Overview" at bounding box center [91, 380] width 118 height 27
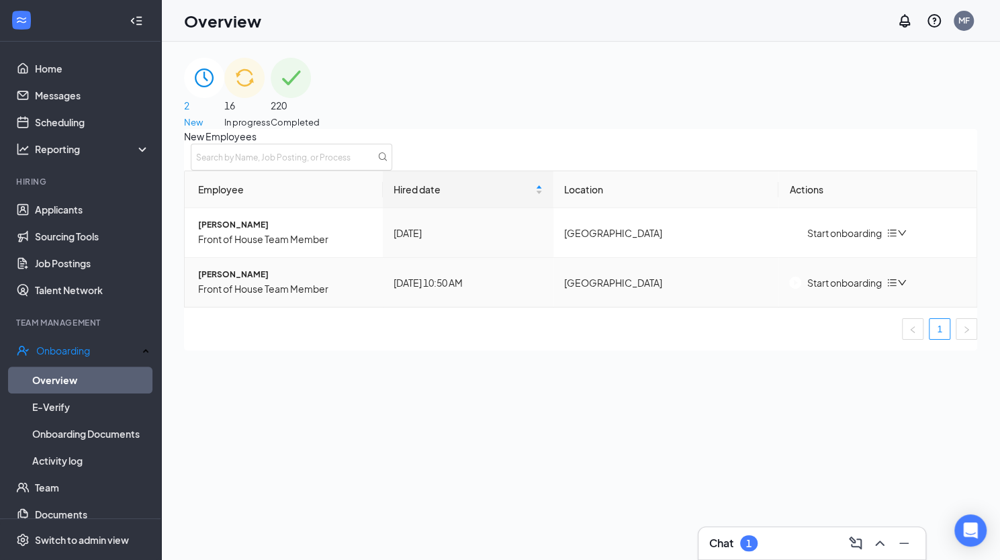
click at [841, 290] on div "Start onboarding" at bounding box center [835, 282] width 92 height 15
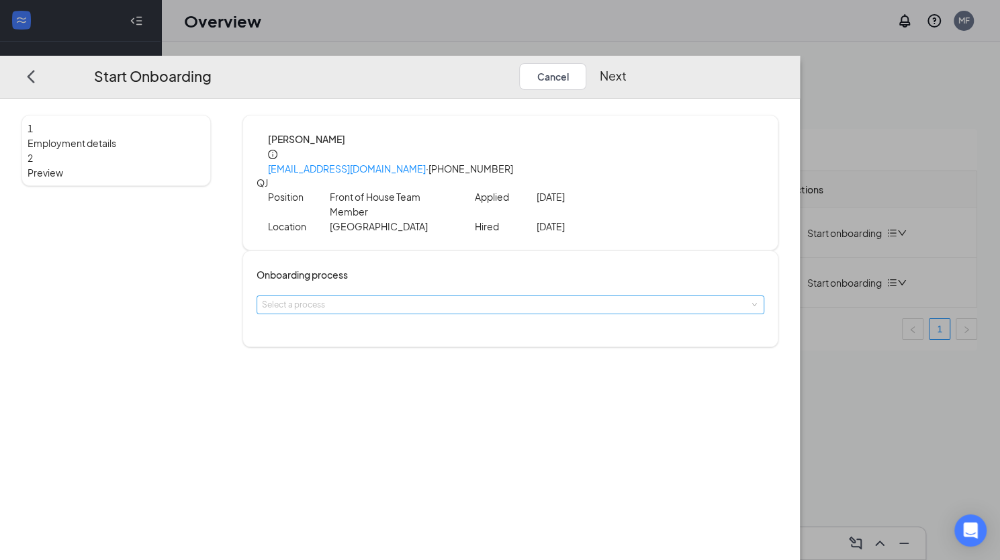
click at [410, 298] on div "Select a process" at bounding box center [507, 304] width 491 height 13
click at [382, 312] on span "New Hire" at bounding box center [368, 311] width 34 height 10
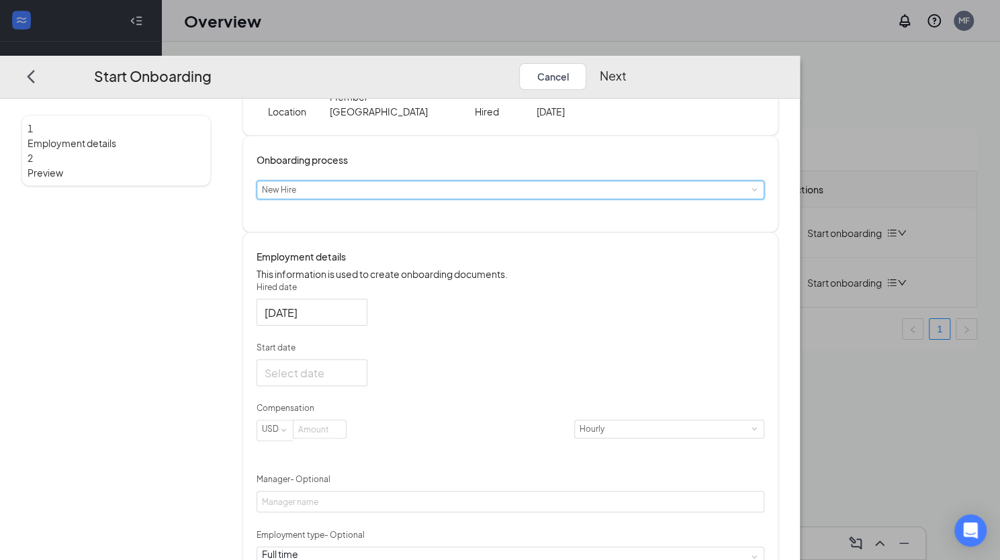
scroll to position [120, 0]
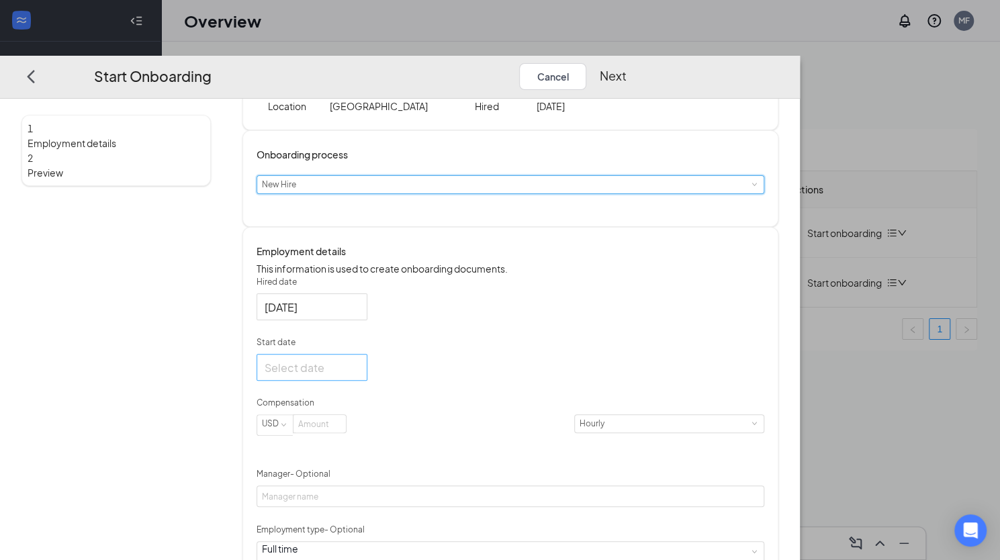
click at [357, 369] on input "Start date" at bounding box center [311, 367] width 92 height 17
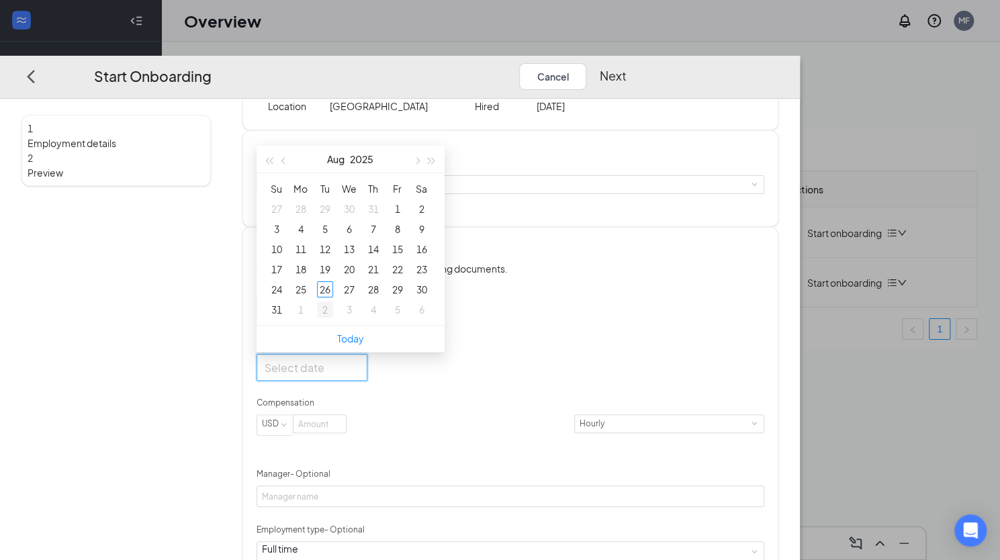
type input "[DATE]"
click at [333, 310] on div "2" at bounding box center [325, 310] width 16 height 16
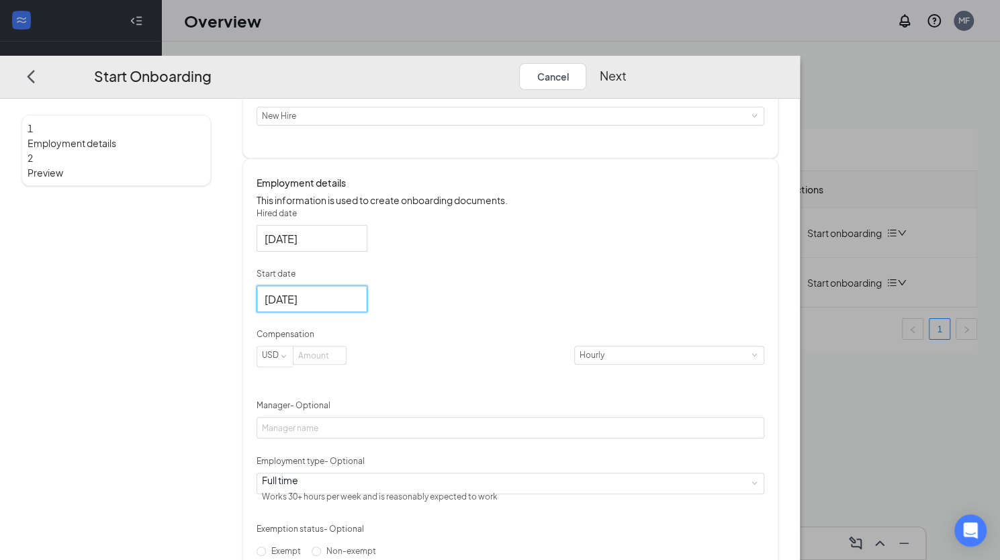
scroll to position [190, 0]
click at [346, 357] on input at bounding box center [320, 354] width 52 height 17
type input "14"
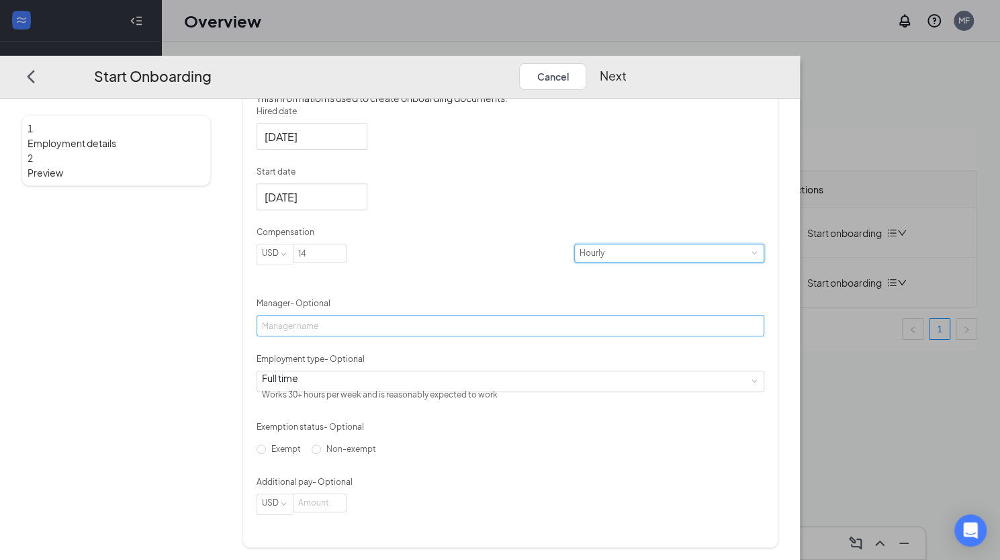
scroll to position [302, 0]
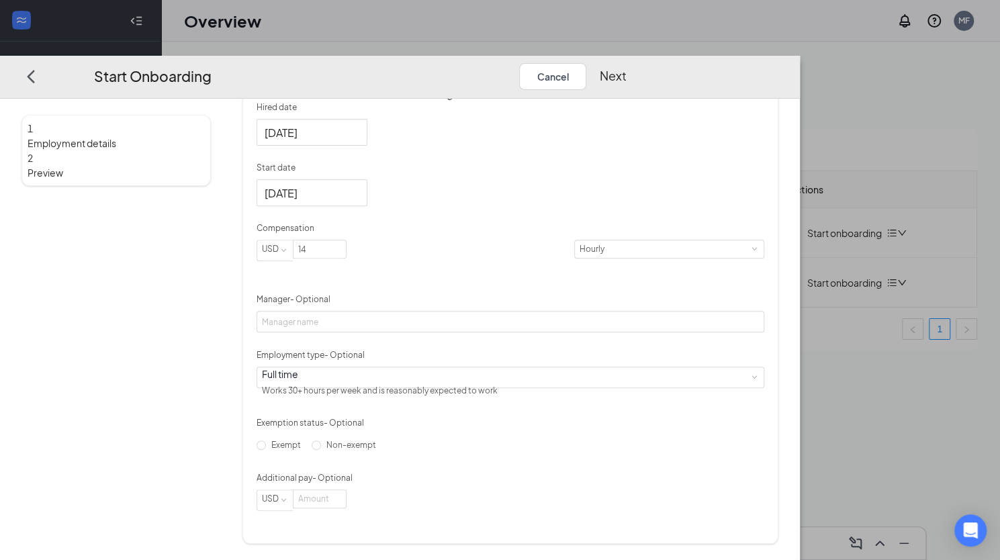
click at [627, 63] on button "Next" at bounding box center [613, 76] width 27 height 27
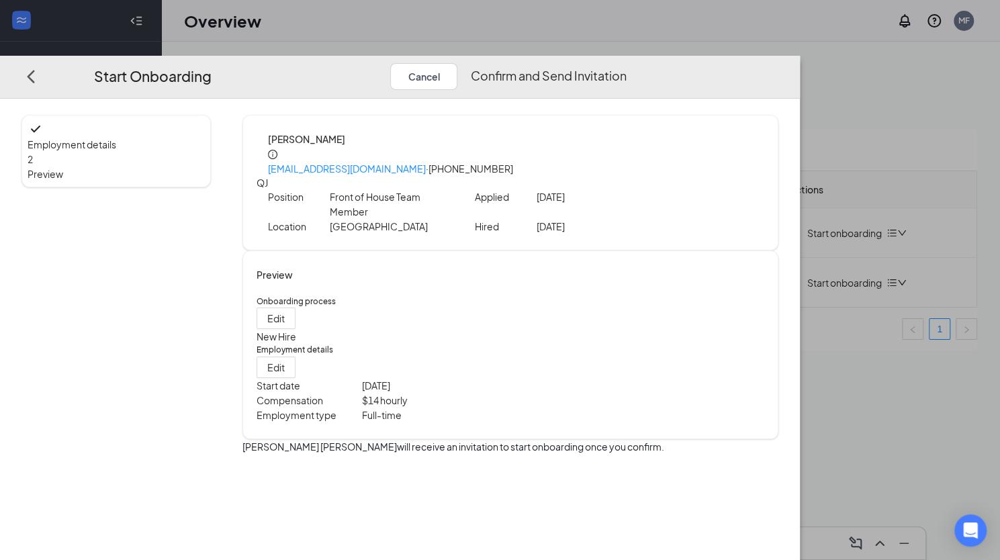
scroll to position [0, 0]
click at [627, 63] on button "Confirm and Send Invitation" at bounding box center [549, 76] width 156 height 27
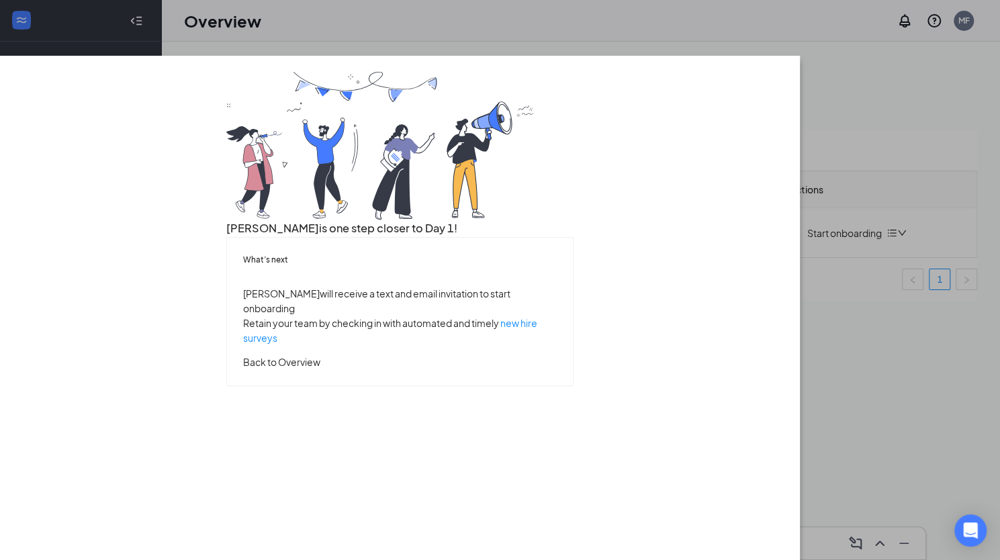
click at [320, 369] on button "Back to Overview" at bounding box center [281, 362] width 77 height 15
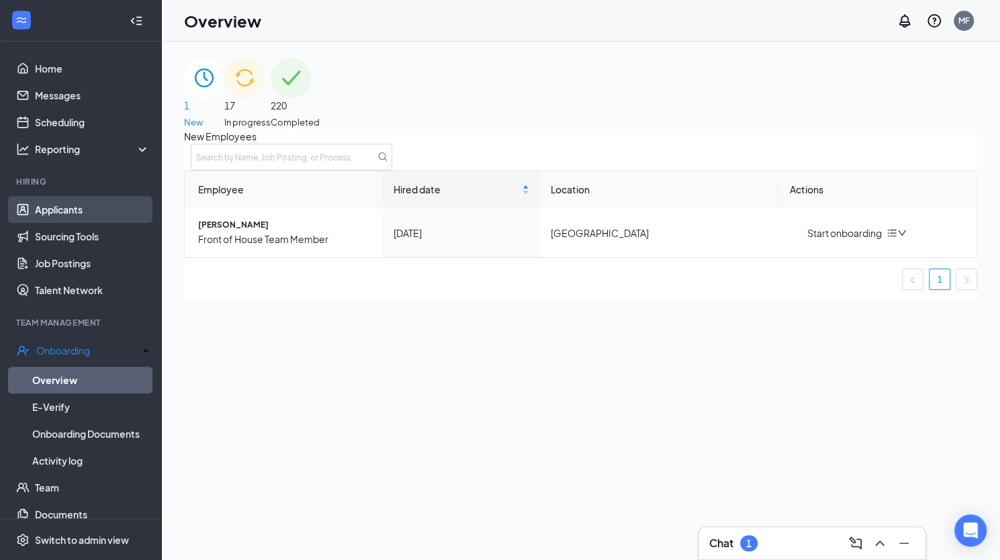
click at [71, 212] on link "Applicants" at bounding box center [92, 209] width 115 height 27
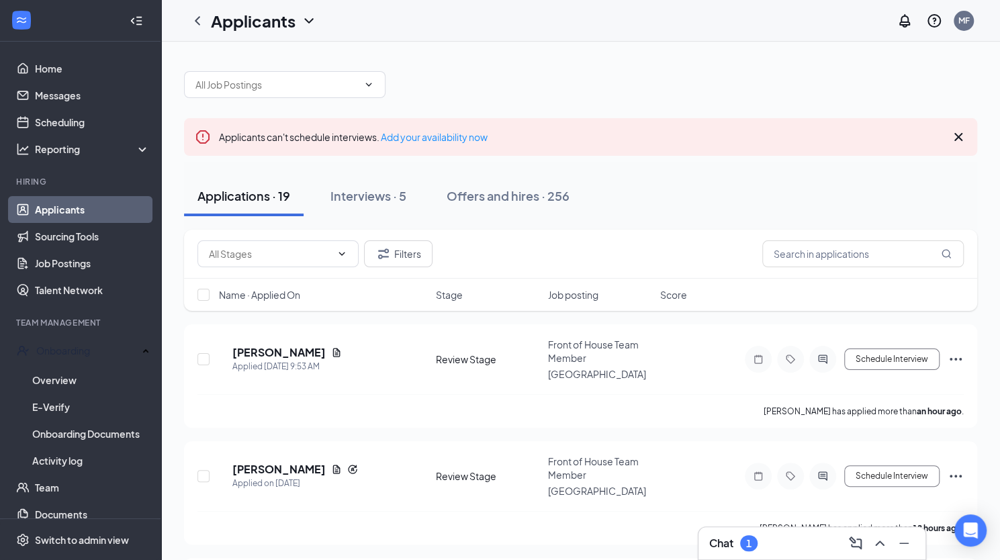
click at [791, 541] on div "Chat 1" at bounding box center [812, 543] width 206 height 21
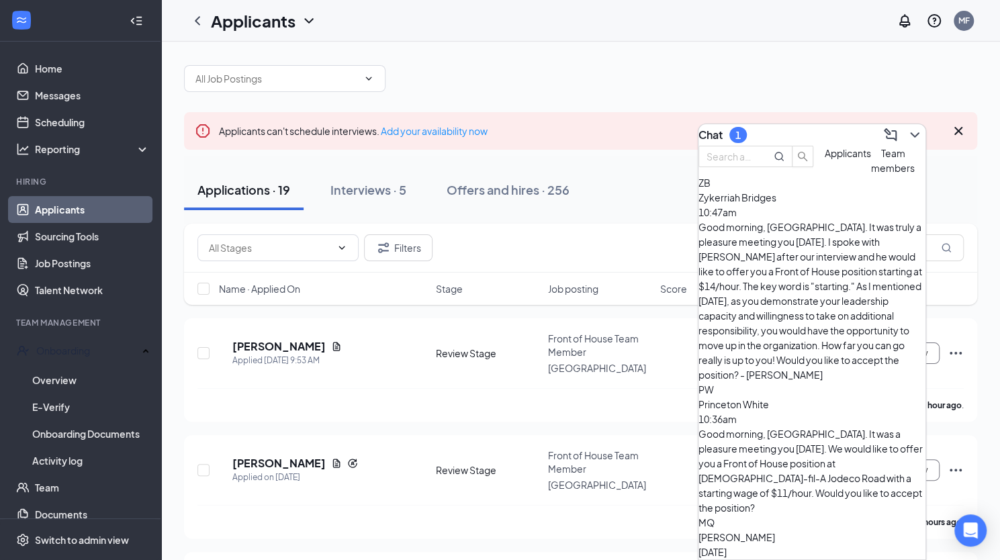
scroll to position [10, 0]
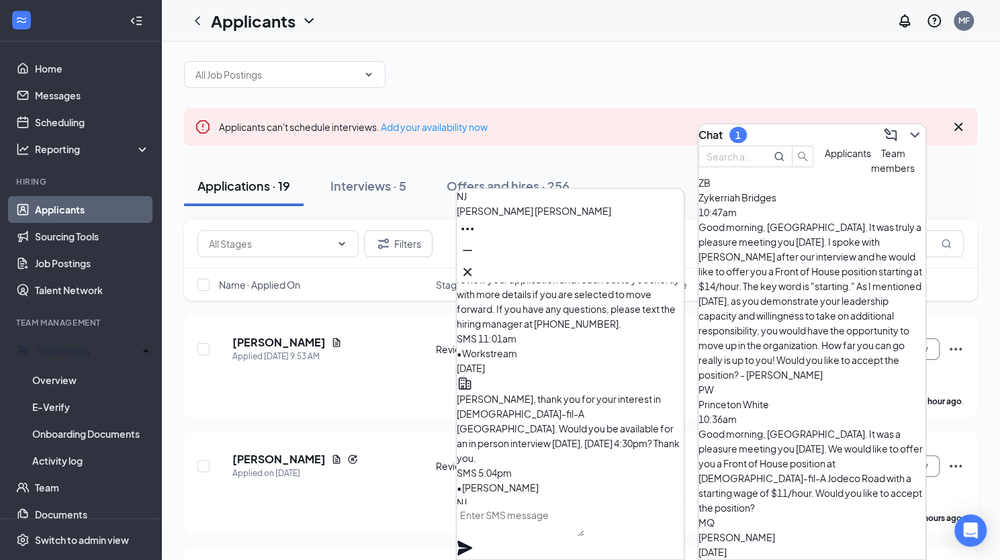
scroll to position [-779, 0]
click at [476, 270] on icon "Cross" at bounding box center [467, 272] width 16 height 16
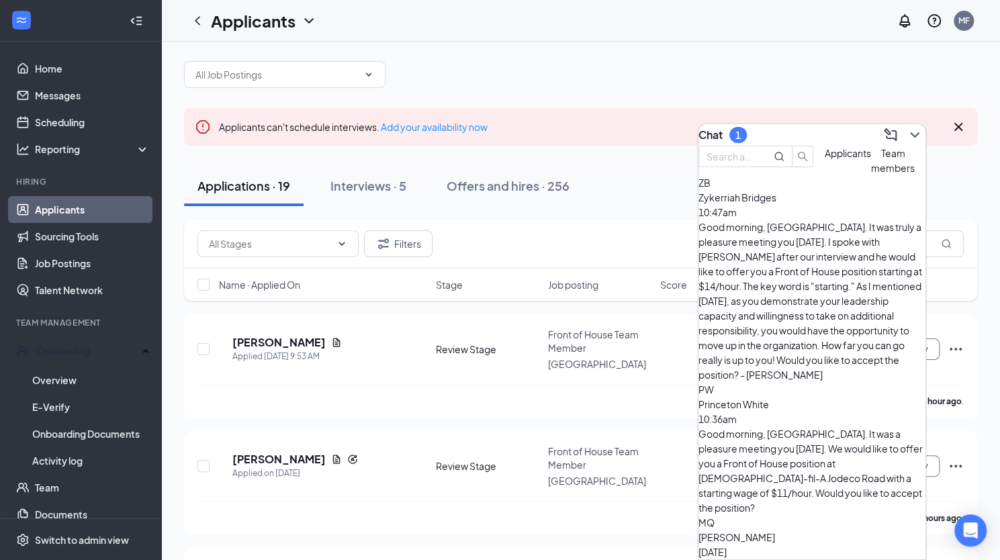
click at [817, 127] on div "Chat 1" at bounding box center [812, 134] width 227 height 21
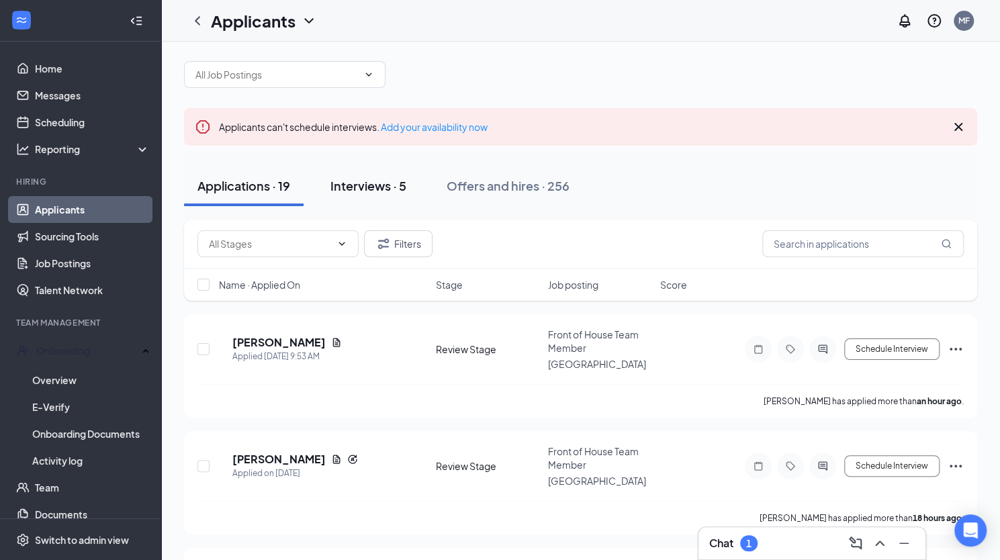
click at [364, 189] on div "Interviews · 5" at bounding box center [368, 185] width 76 height 17
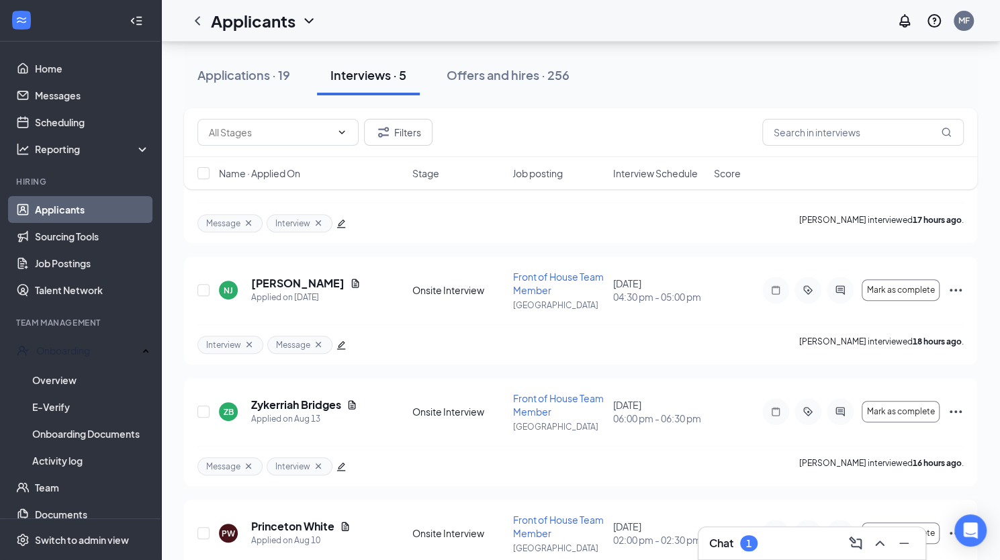
scroll to position [203, 0]
